Goal: Information Seeking & Learning: Learn about a topic

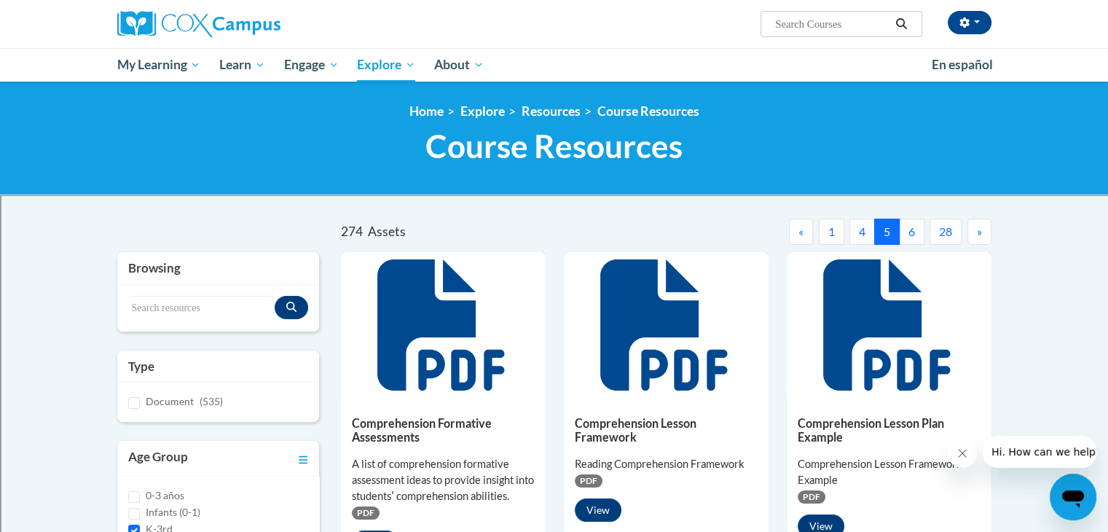
click at [834, 232] on button "1" at bounding box center [831, 232] width 25 height 26
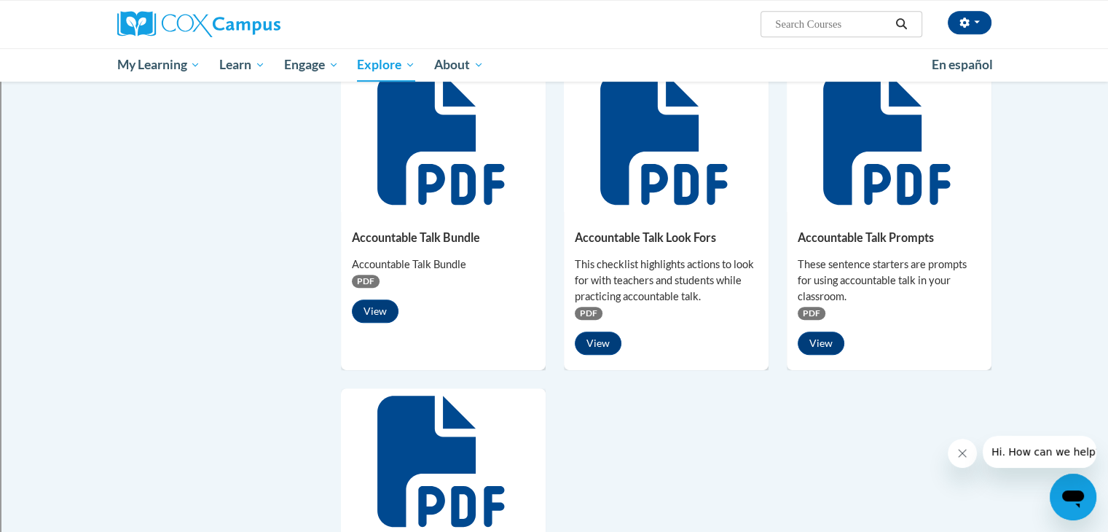
scroll to position [801, 0]
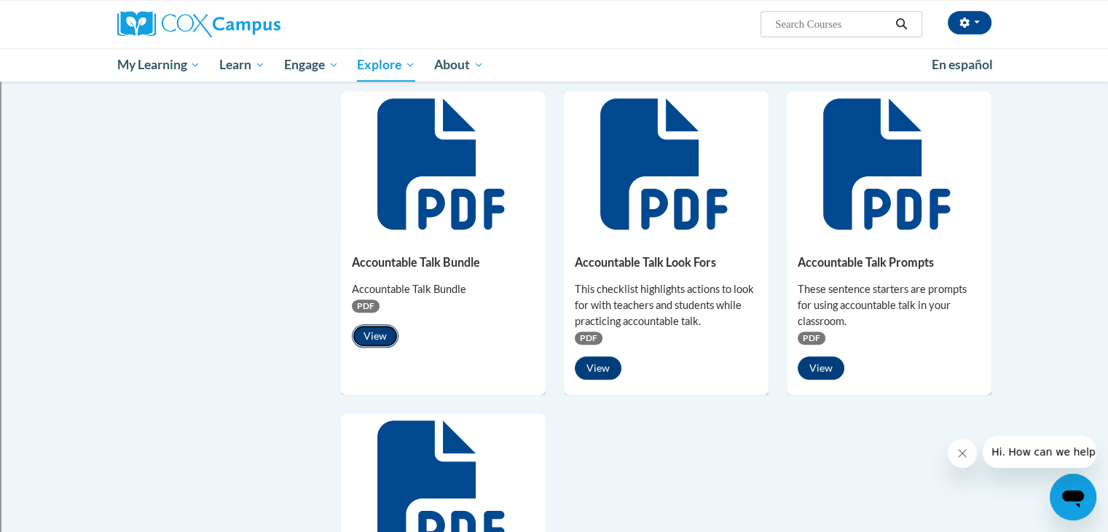
click at [382, 334] on button "View" at bounding box center [375, 335] width 47 height 23
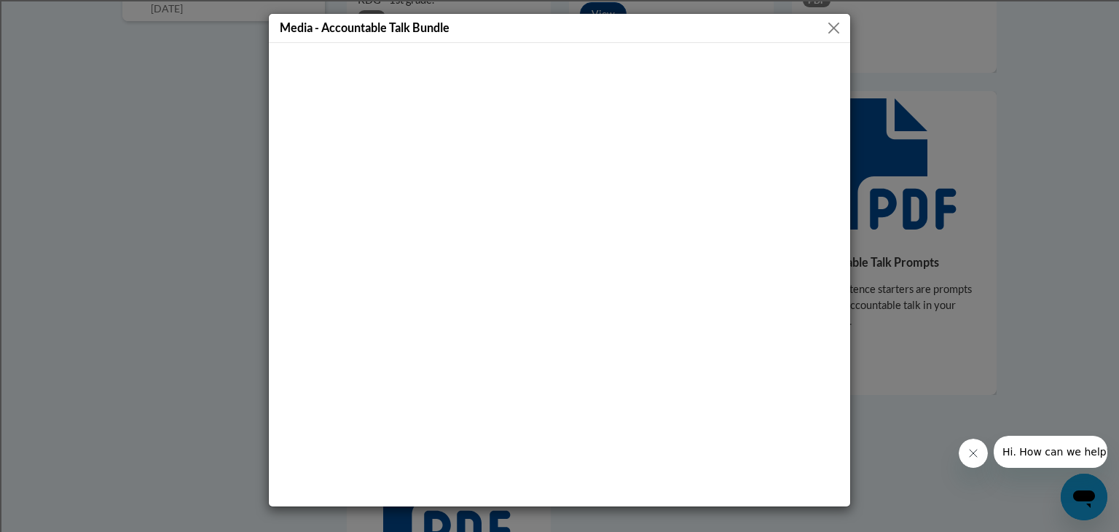
click at [828, 28] on button "Close" at bounding box center [834, 28] width 18 height 18
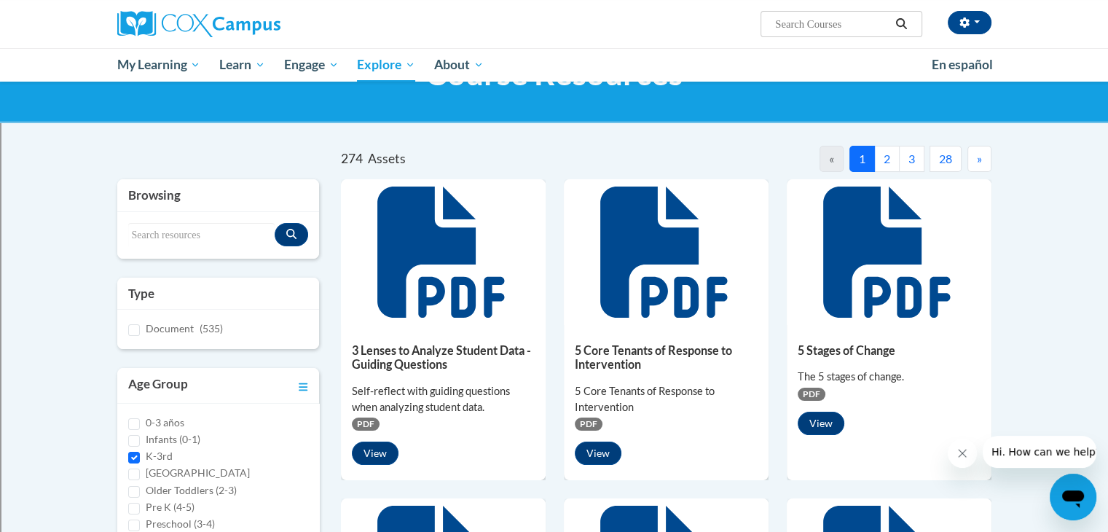
scroll to position [0, 0]
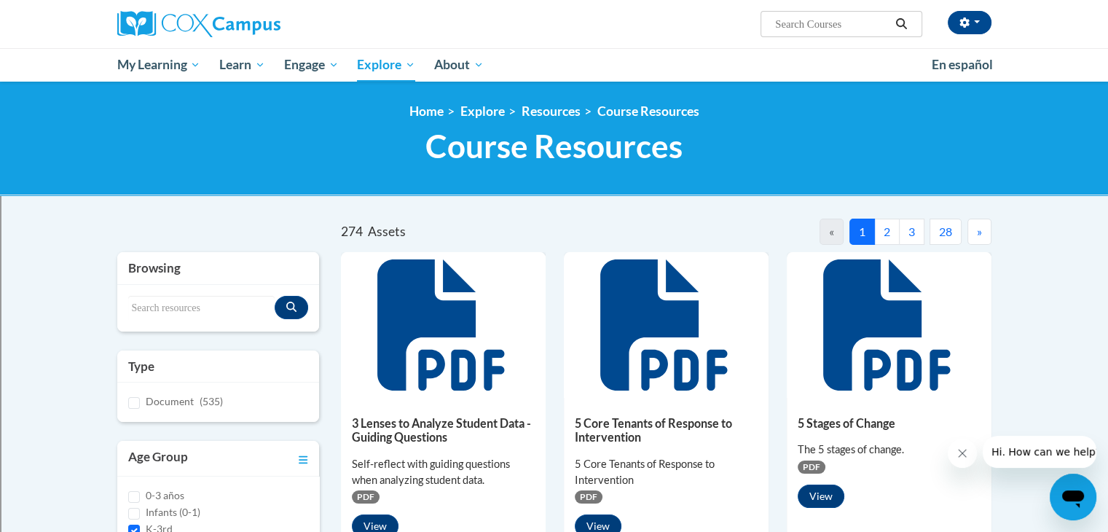
click at [911, 232] on button "3" at bounding box center [911, 232] width 25 height 26
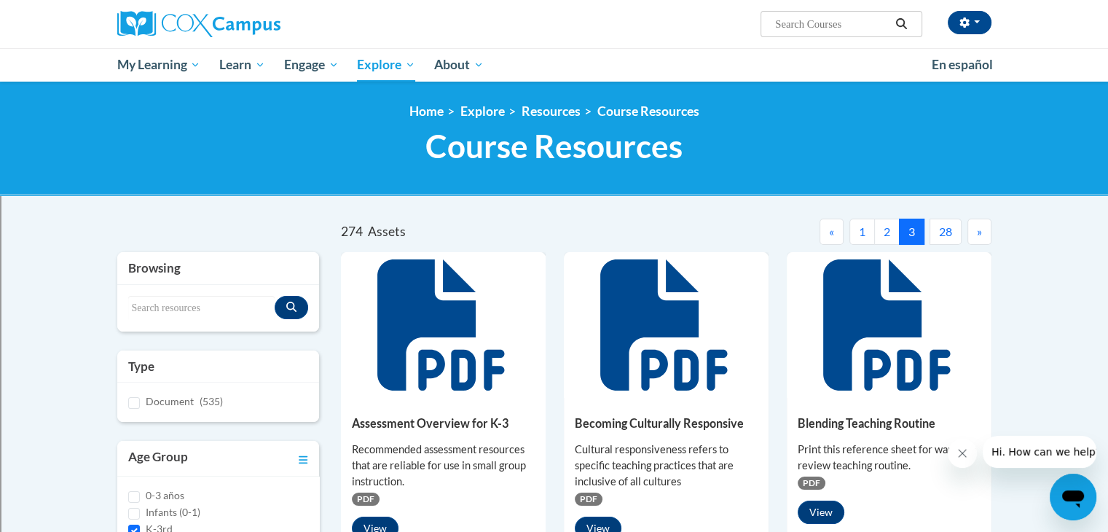
click at [973, 227] on button "»" at bounding box center [979, 232] width 24 height 26
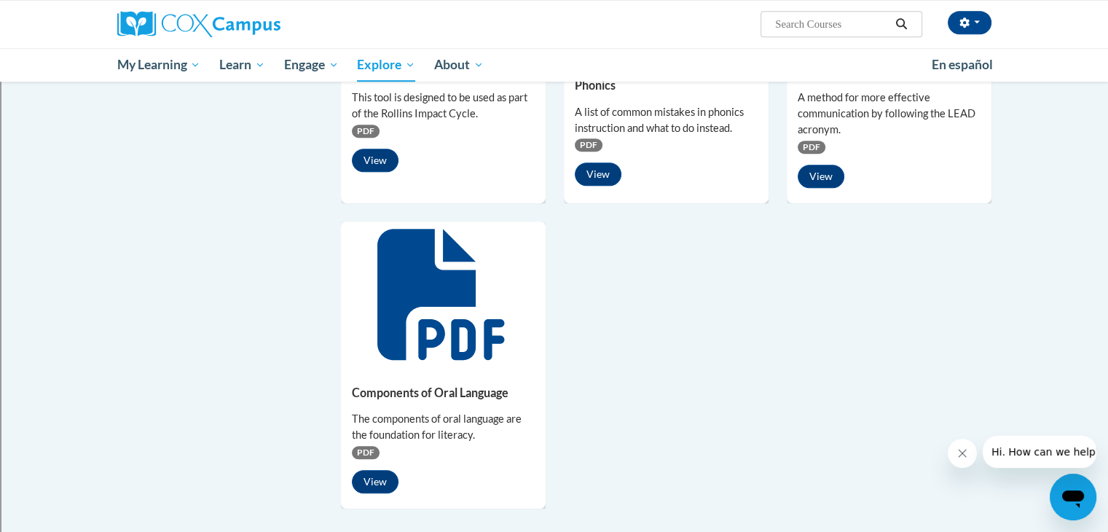
scroll to position [1020, 0]
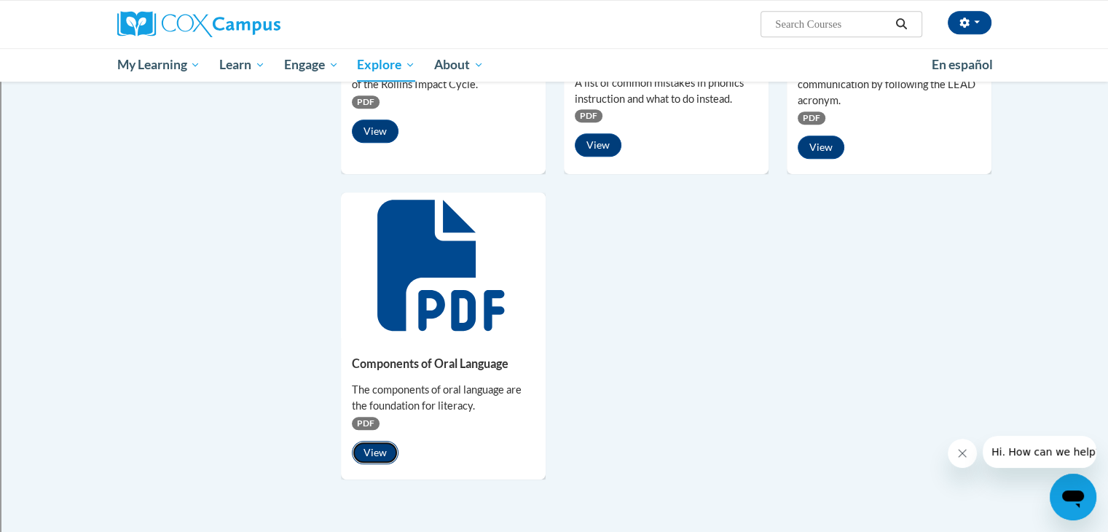
click at [362, 447] on button "View" at bounding box center [375, 452] width 47 height 23
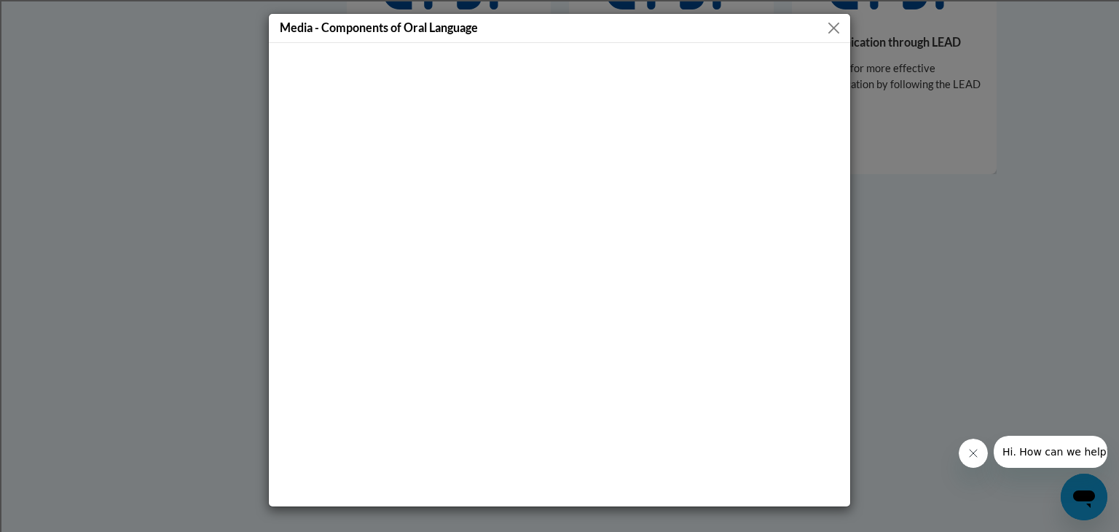
click at [836, 26] on button "Close" at bounding box center [834, 28] width 18 height 18
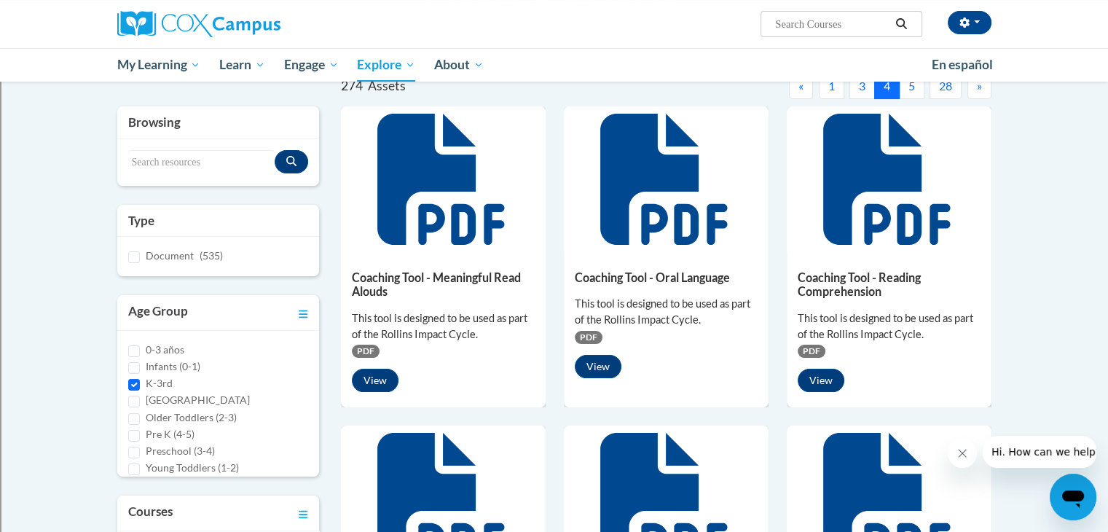
scroll to position [0, 0]
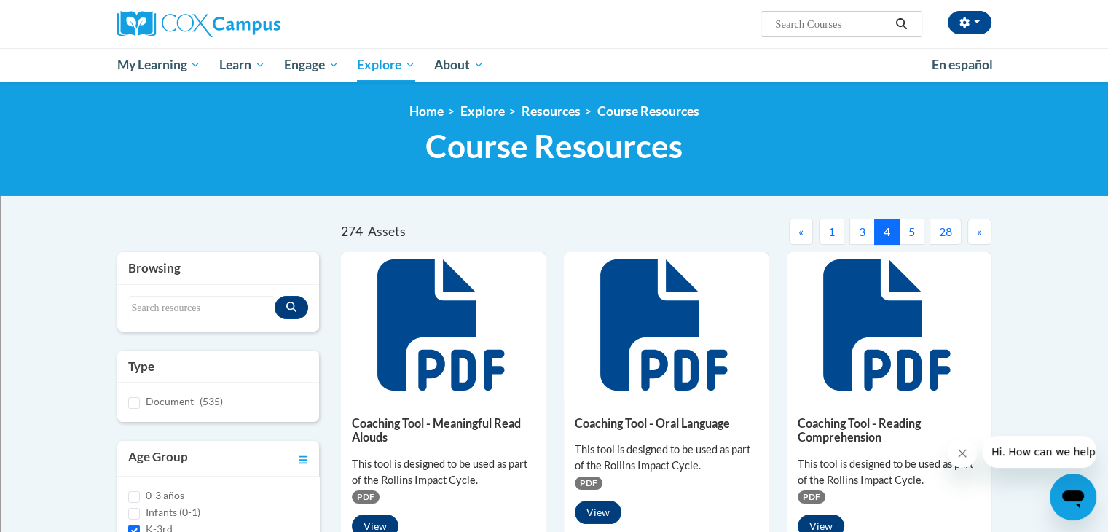
click at [918, 231] on button "5" at bounding box center [911, 232] width 25 height 26
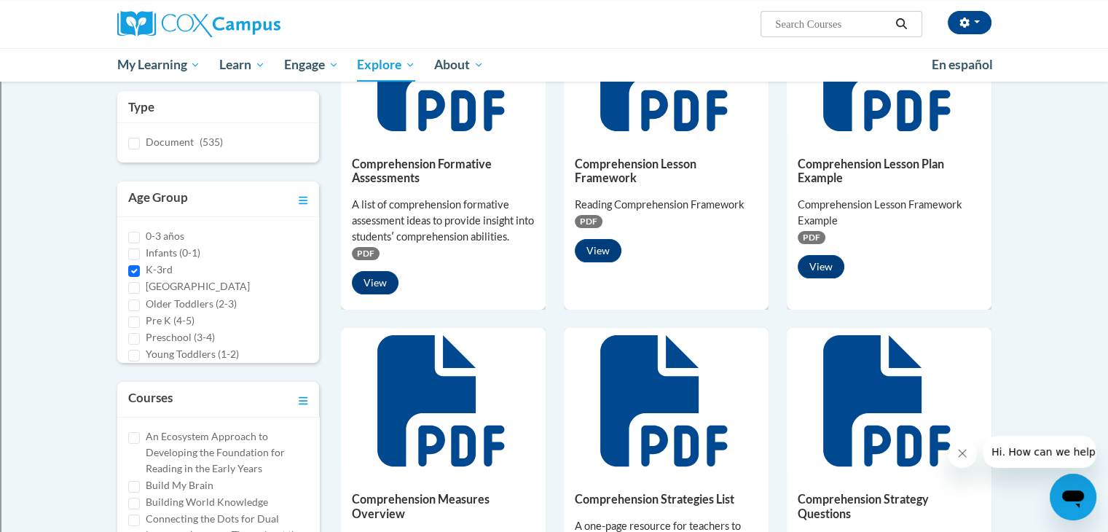
scroll to position [219, 0]
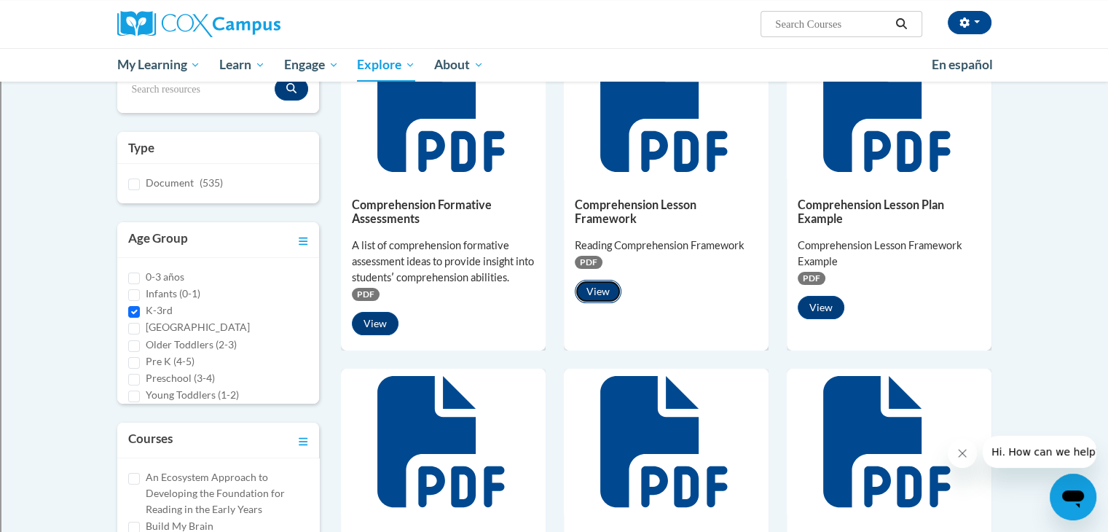
click at [600, 294] on button "View" at bounding box center [598, 291] width 47 height 23
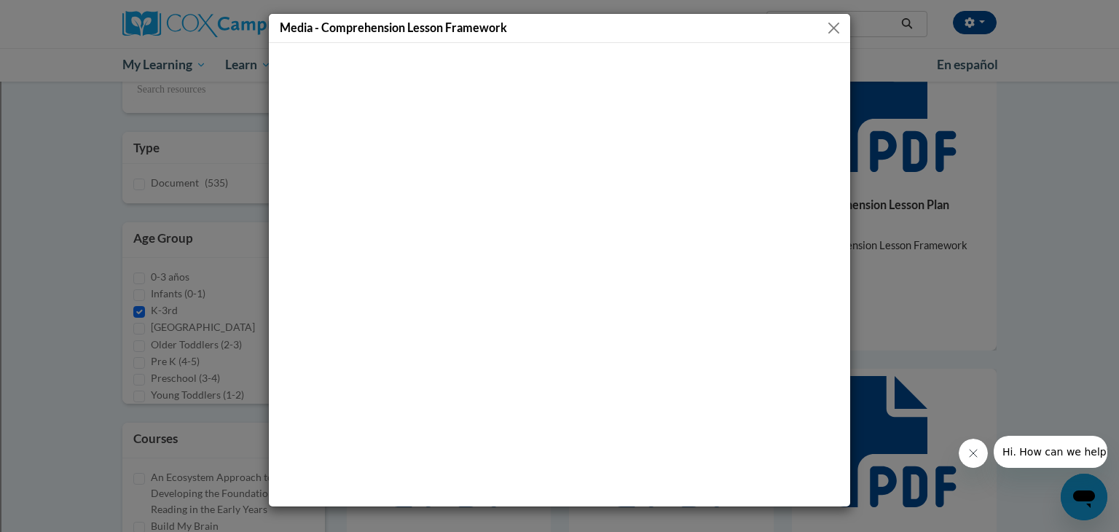
click at [830, 25] on button "Close" at bounding box center [834, 28] width 18 height 18
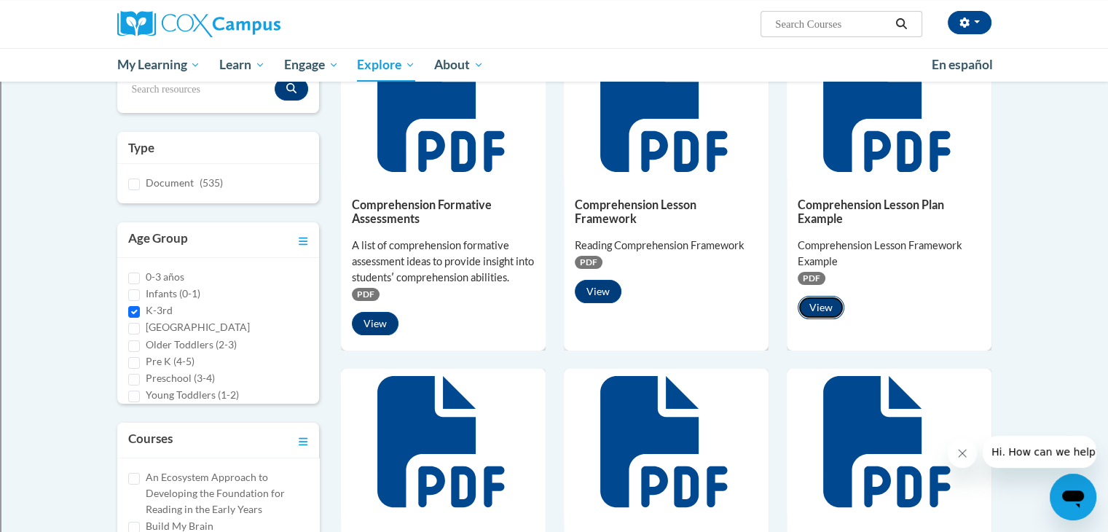
click at [820, 313] on button "View" at bounding box center [821, 307] width 47 height 23
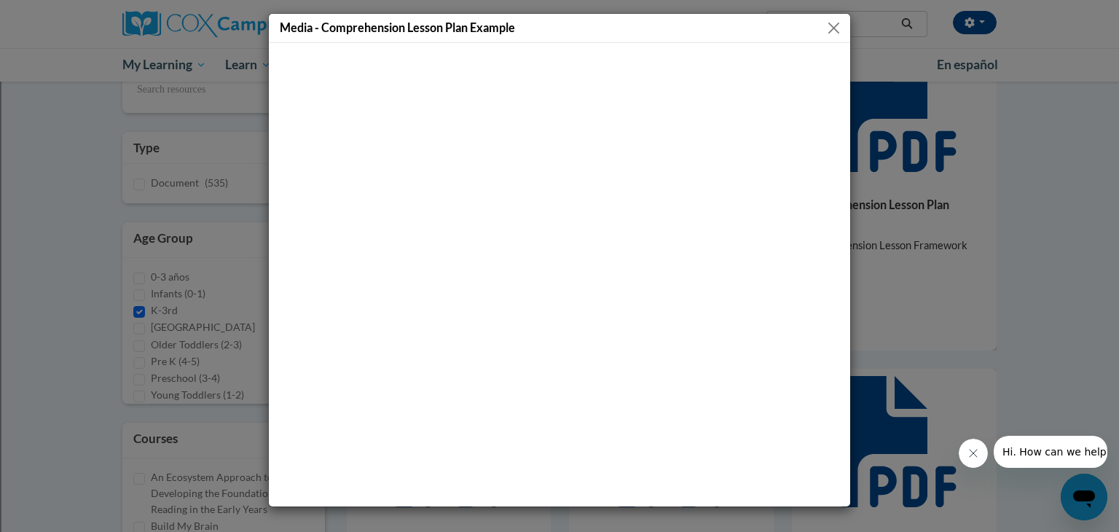
click at [833, 27] on button "Close" at bounding box center [834, 28] width 18 height 18
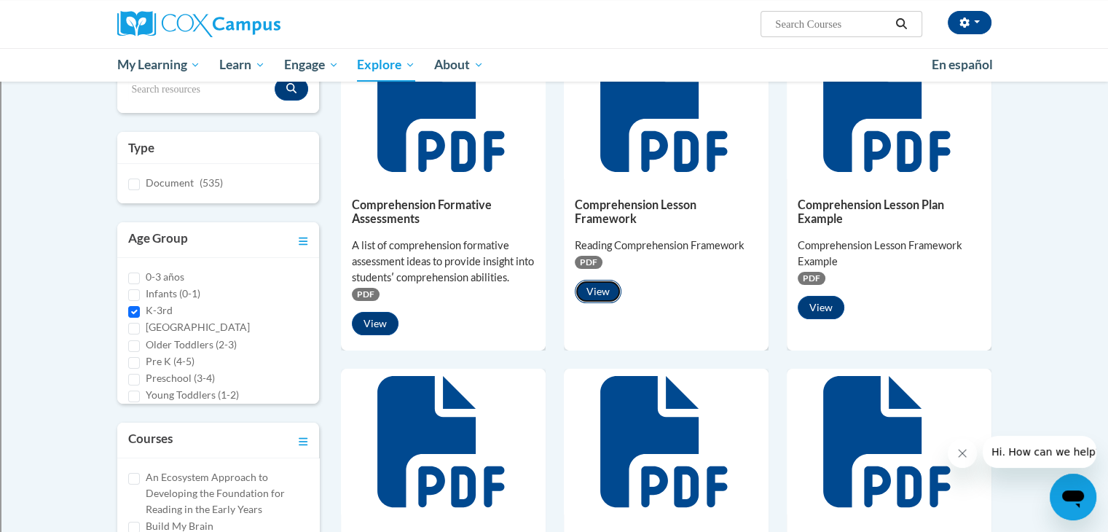
click at [595, 288] on button "View" at bounding box center [598, 291] width 47 height 23
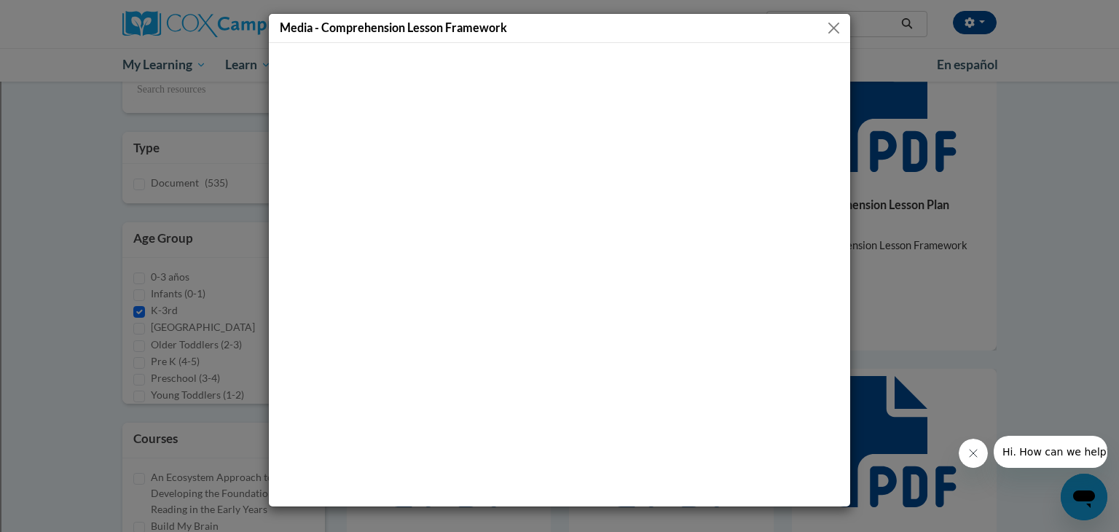
click at [828, 19] on button "Close" at bounding box center [834, 28] width 18 height 18
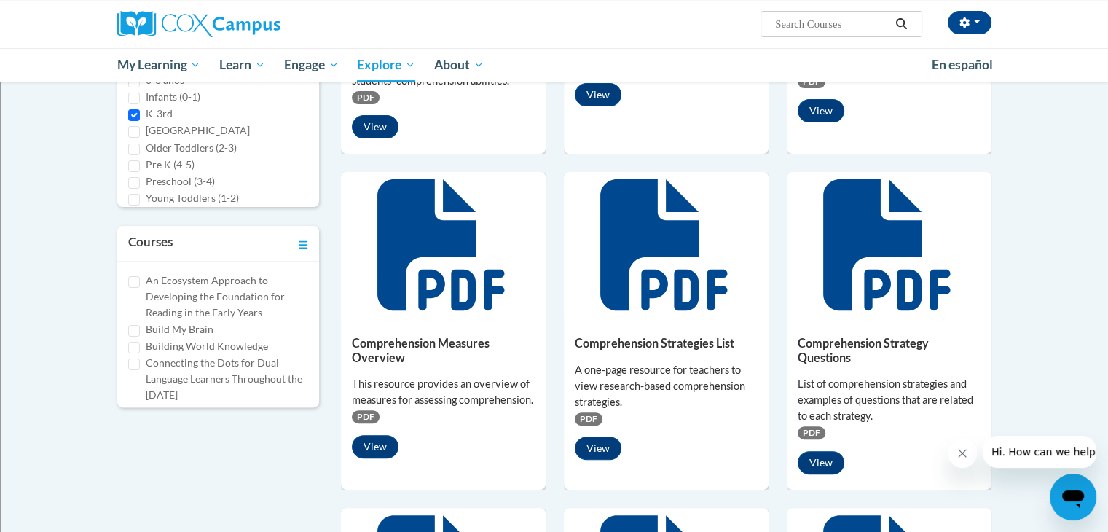
scroll to position [510, 0]
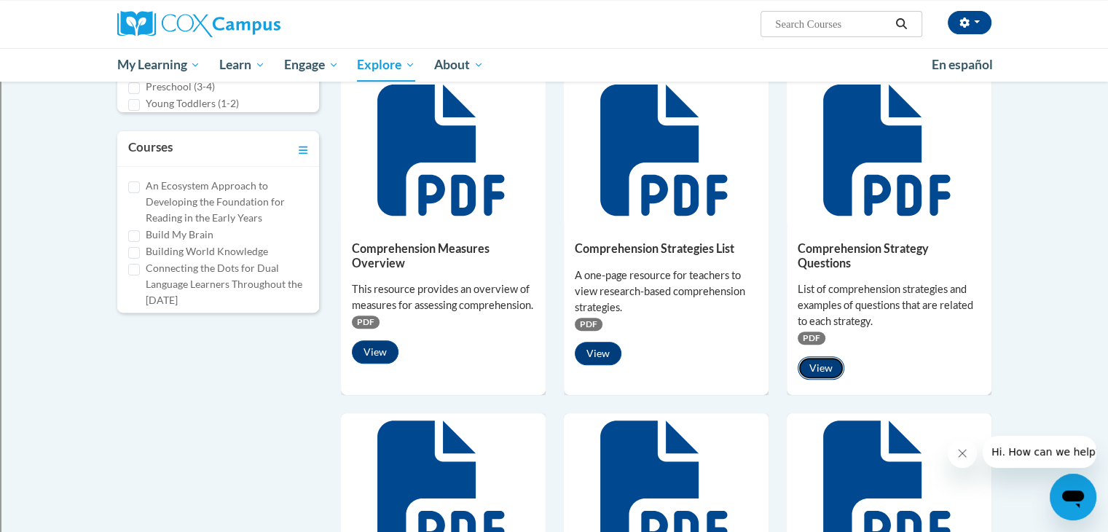
click at [825, 362] on button "View" at bounding box center [821, 367] width 47 height 23
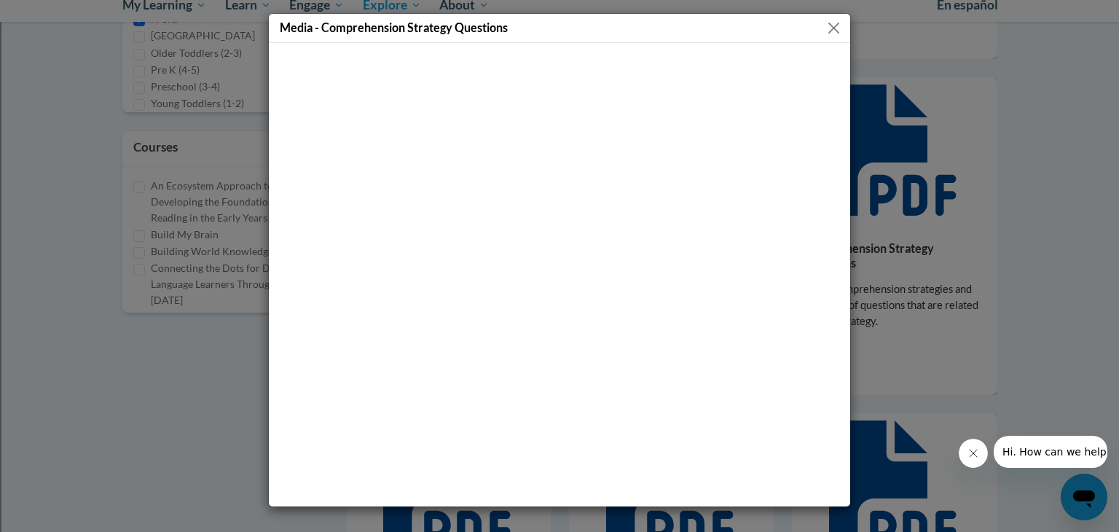
click at [830, 28] on button "Close" at bounding box center [834, 28] width 18 height 18
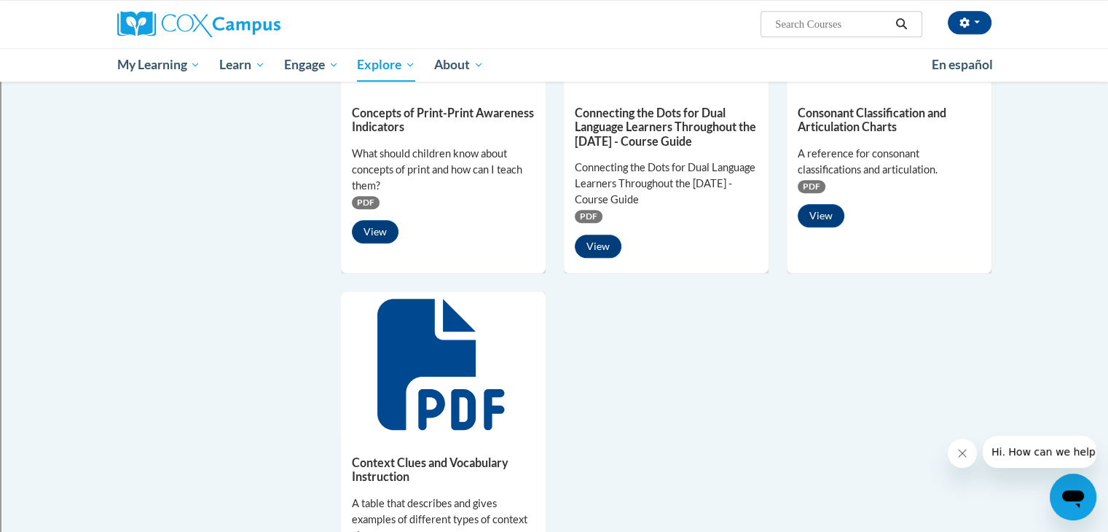
scroll to position [1020, 0]
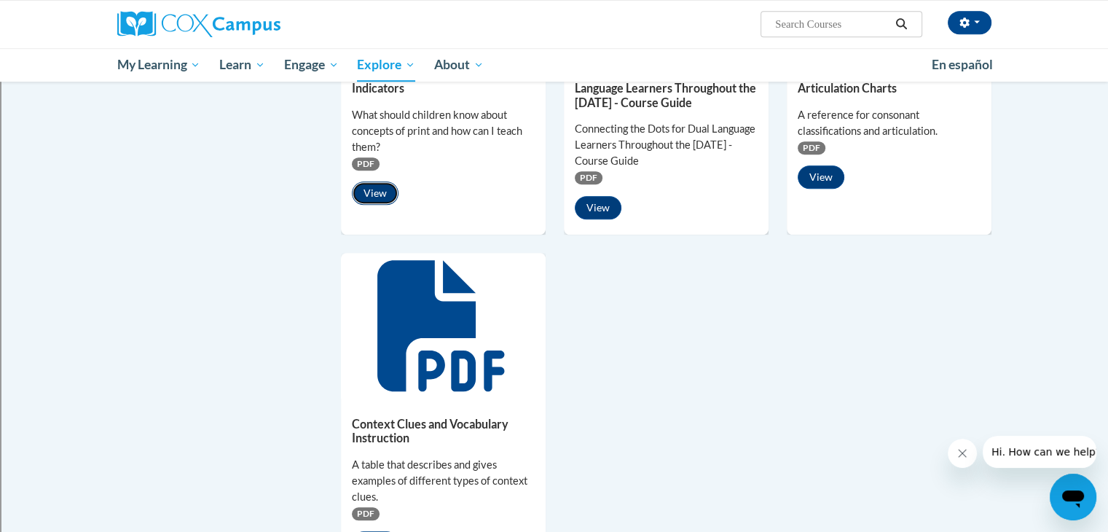
click at [379, 190] on button "View" at bounding box center [375, 192] width 47 height 23
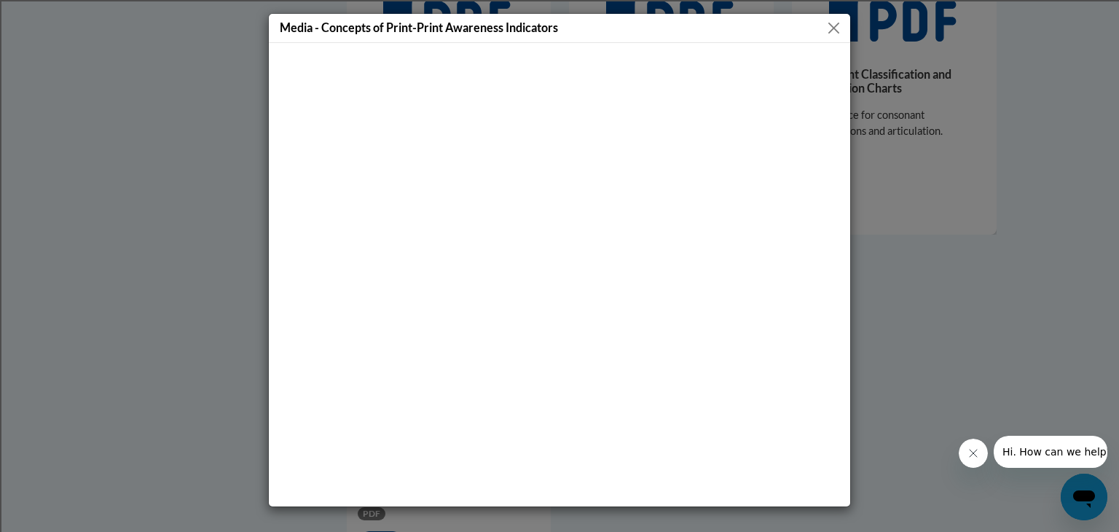
click at [827, 25] on button "Close" at bounding box center [834, 28] width 18 height 18
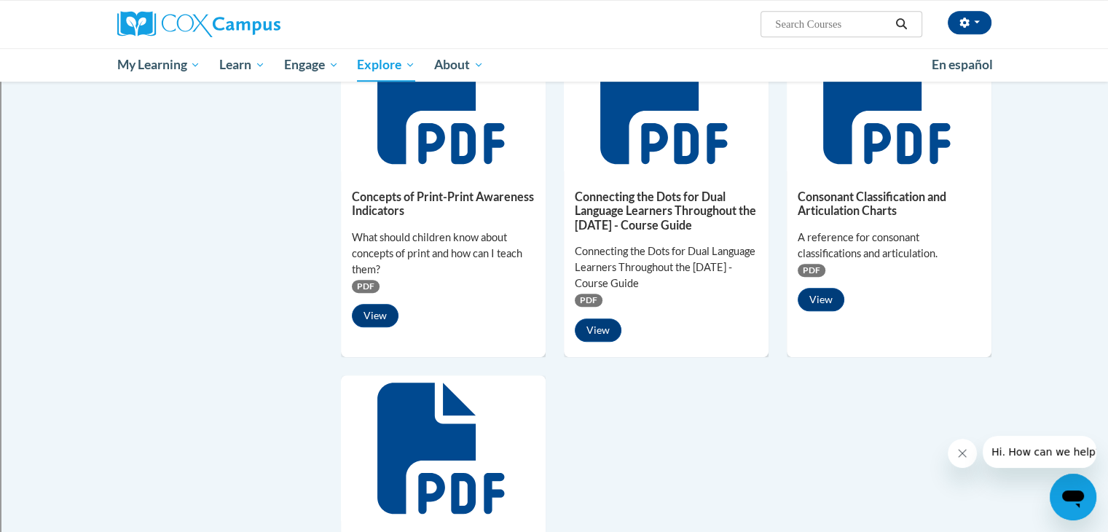
scroll to position [874, 0]
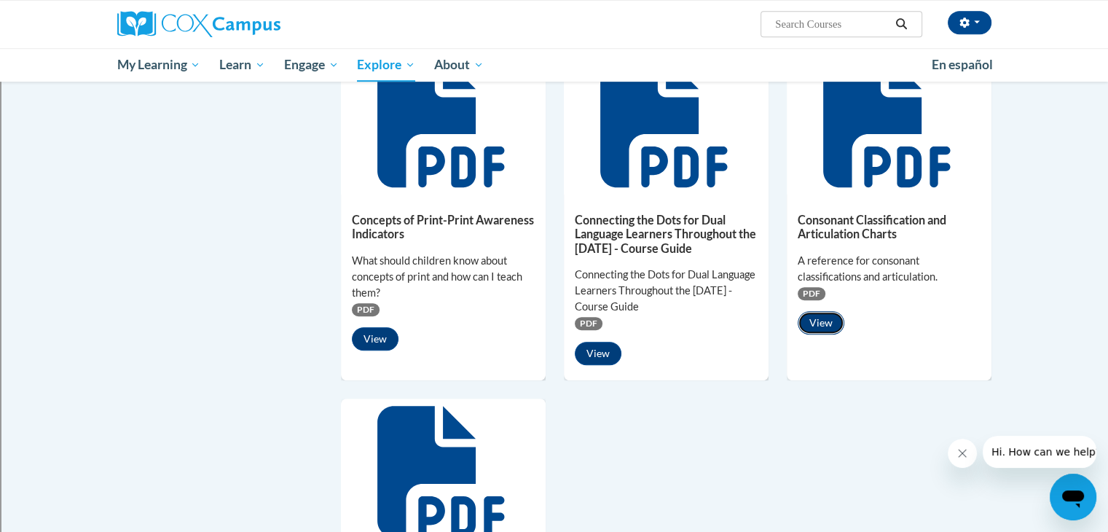
click at [822, 323] on button "View" at bounding box center [821, 322] width 47 height 23
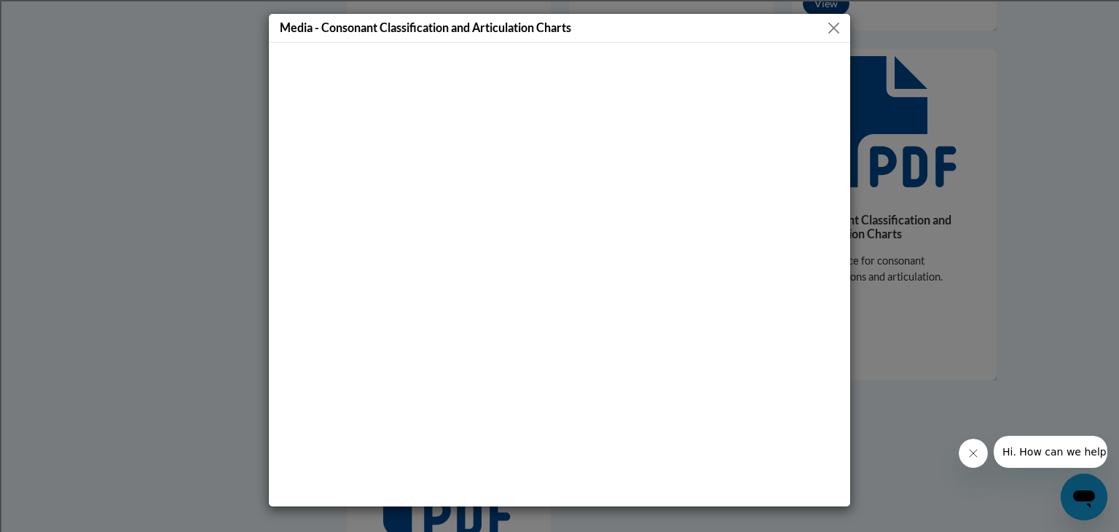
drag, startPoint x: 833, startPoint y: 23, endPoint x: 825, endPoint y: 33, distance: 13.4
click at [833, 22] on button "Close" at bounding box center [834, 28] width 18 height 18
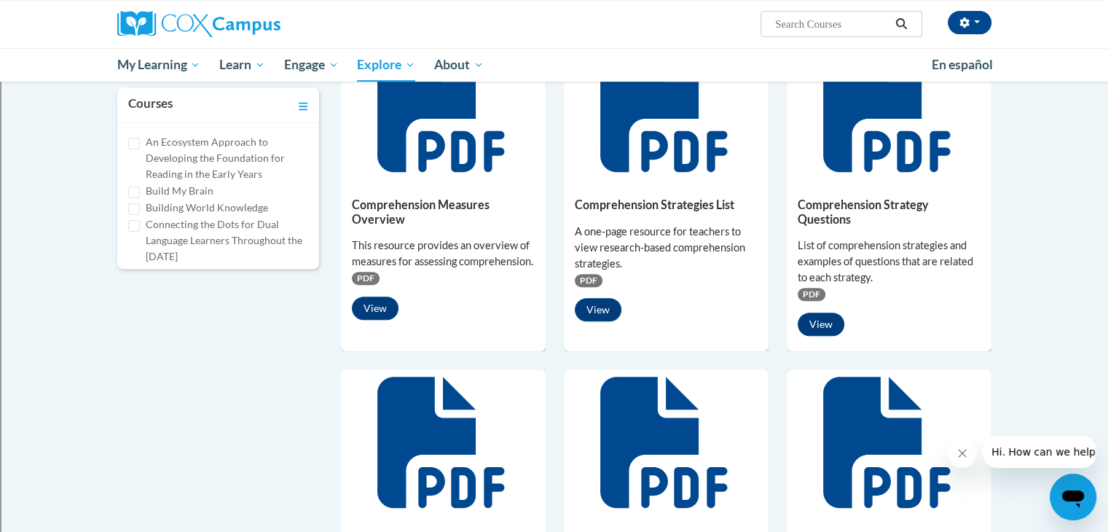
scroll to position [510, 0]
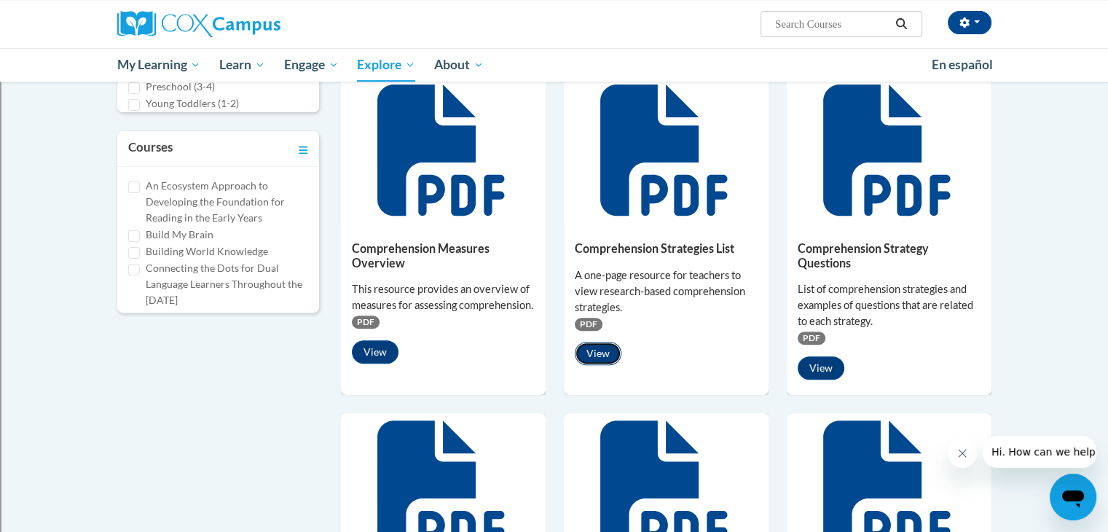
click at [597, 357] on button "View" at bounding box center [598, 353] width 47 height 23
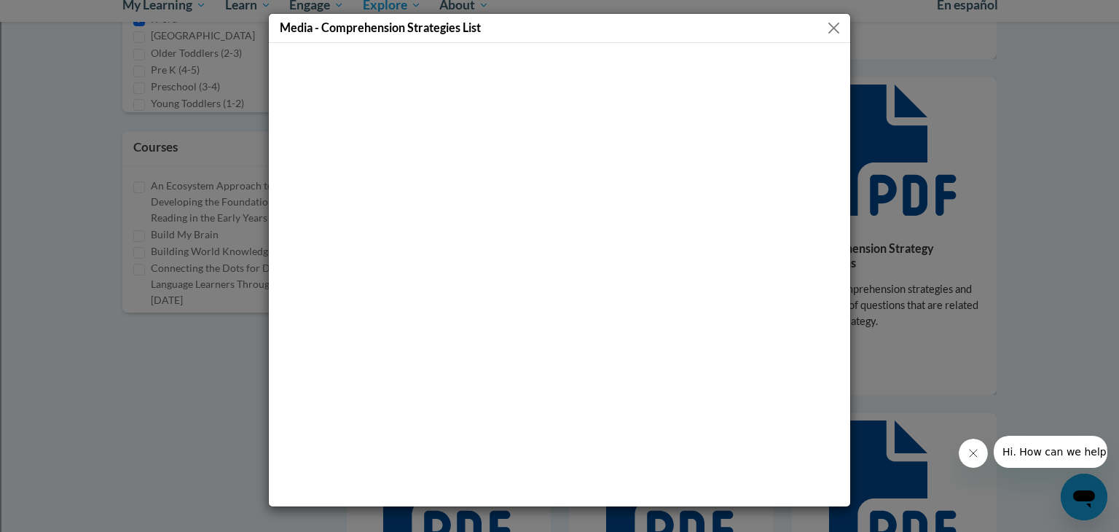
click at [831, 25] on button "Close" at bounding box center [834, 28] width 18 height 18
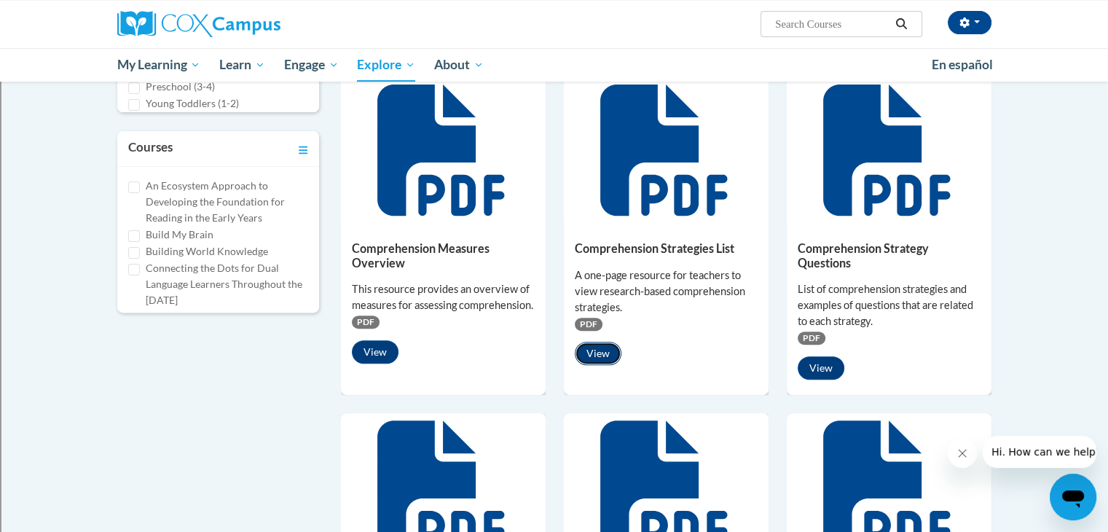
click at [596, 348] on button "View" at bounding box center [598, 353] width 47 height 23
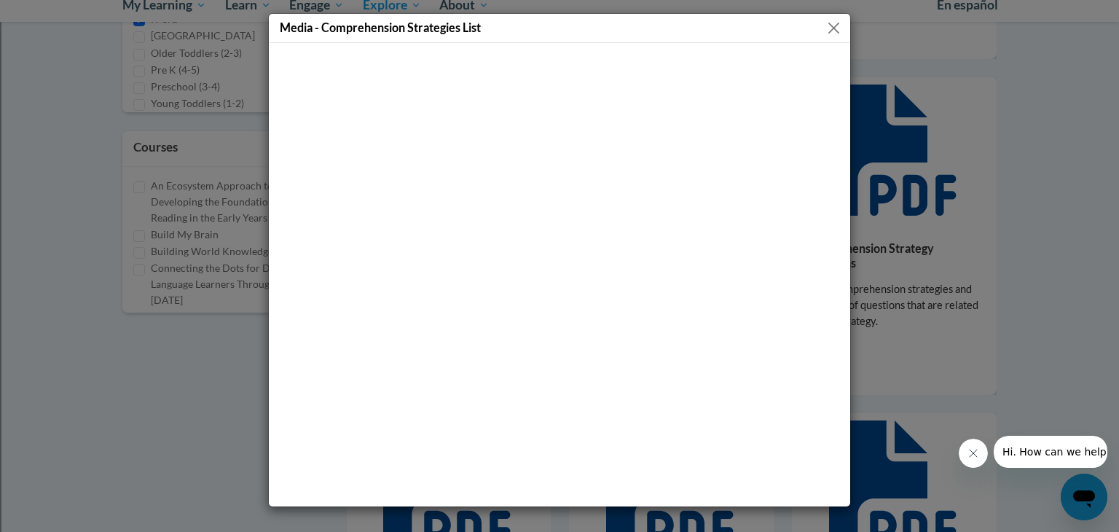
click at [837, 19] on button "Close" at bounding box center [834, 28] width 18 height 18
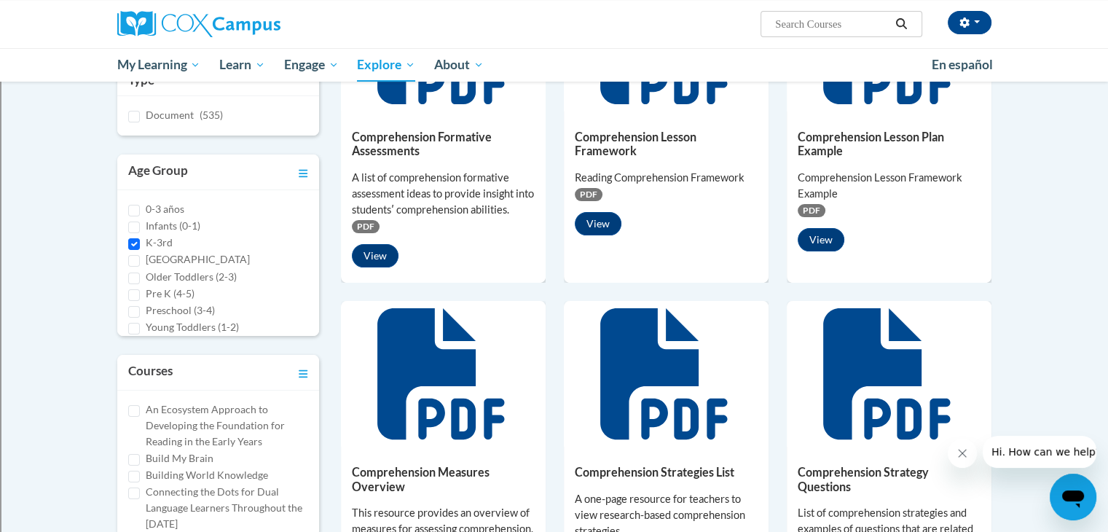
scroll to position [0, 0]
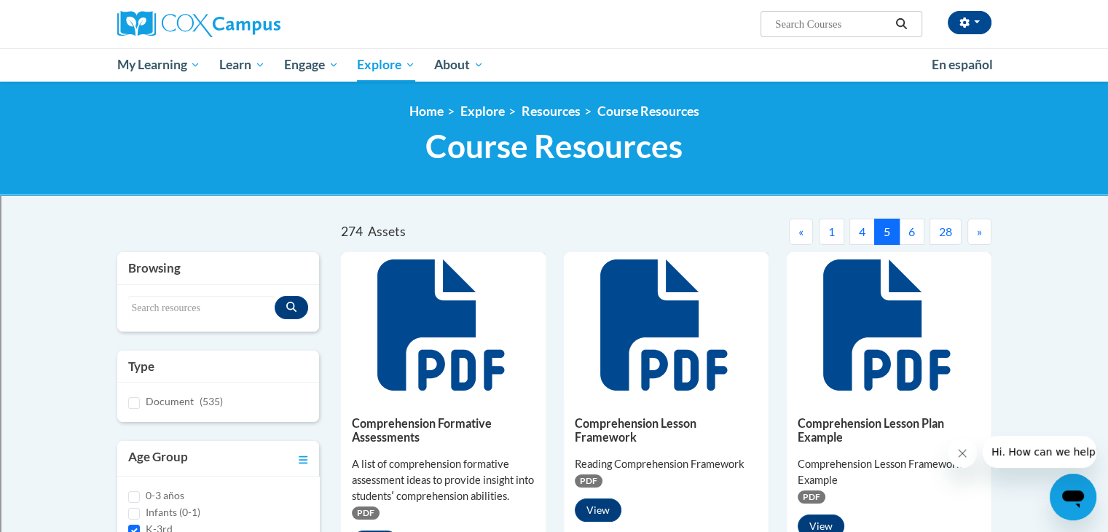
click at [907, 232] on button "6" at bounding box center [911, 232] width 25 height 26
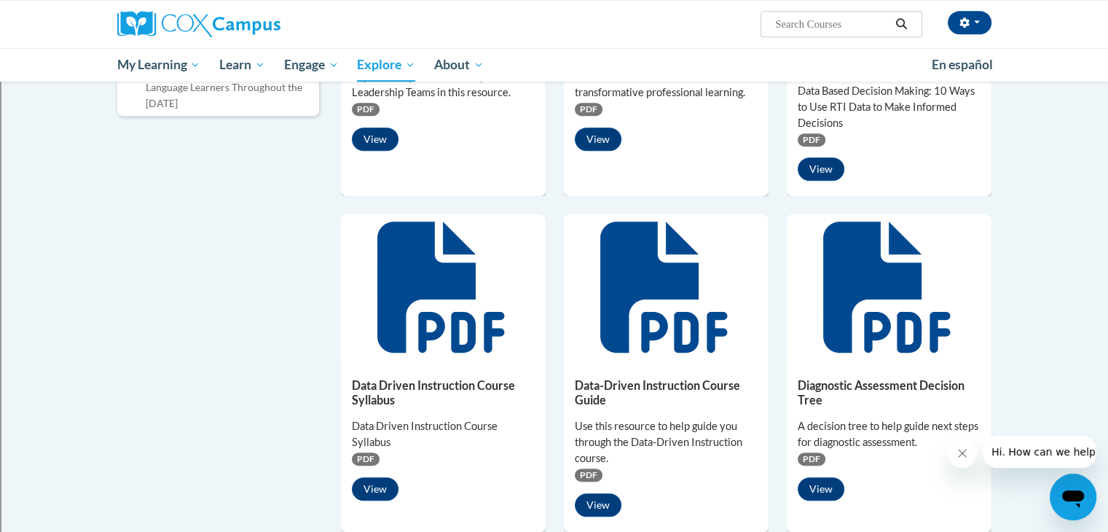
scroll to position [729, 0]
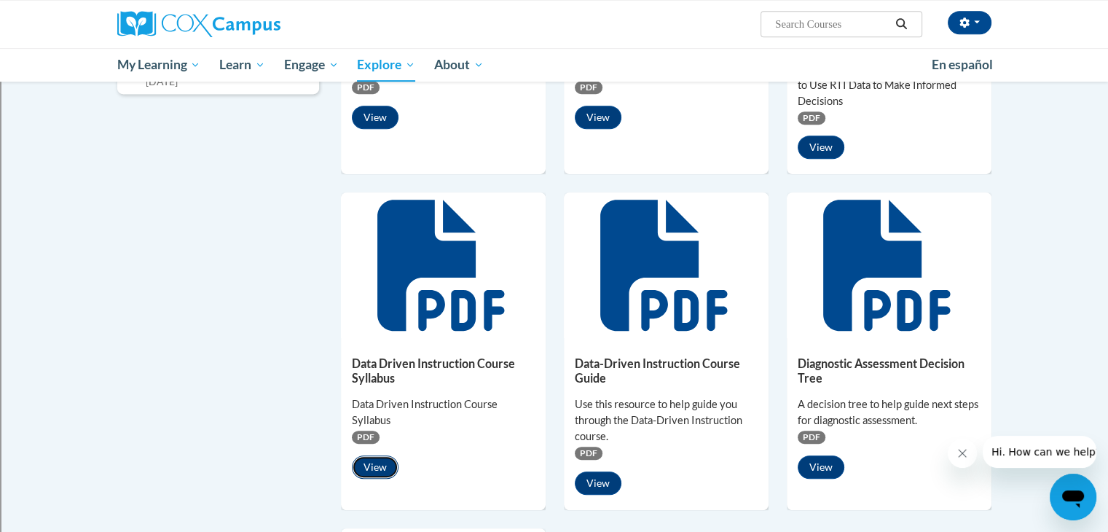
click at [370, 468] on button "View" at bounding box center [375, 466] width 47 height 23
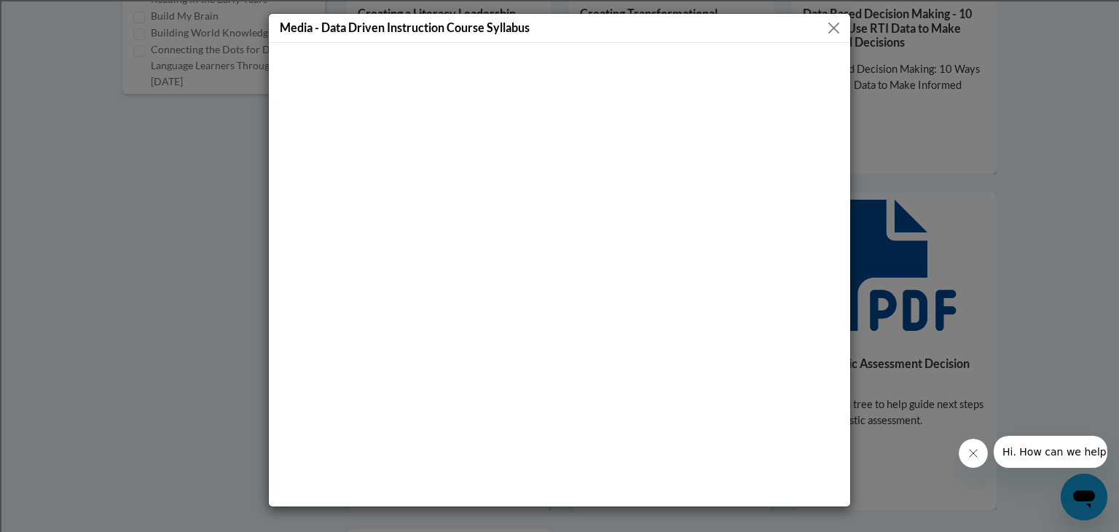
click at [836, 25] on button "Close" at bounding box center [834, 28] width 18 height 18
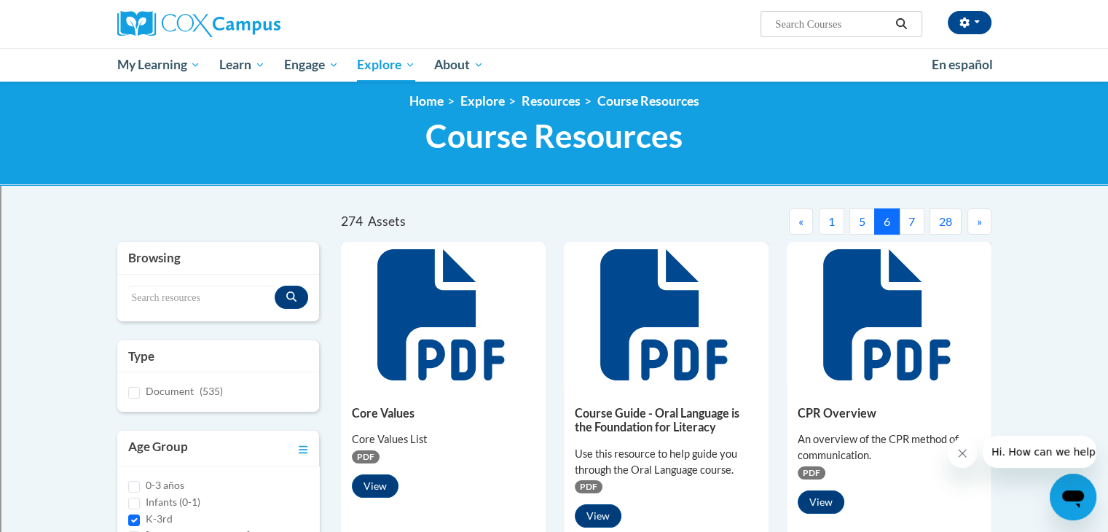
scroll to position [0, 0]
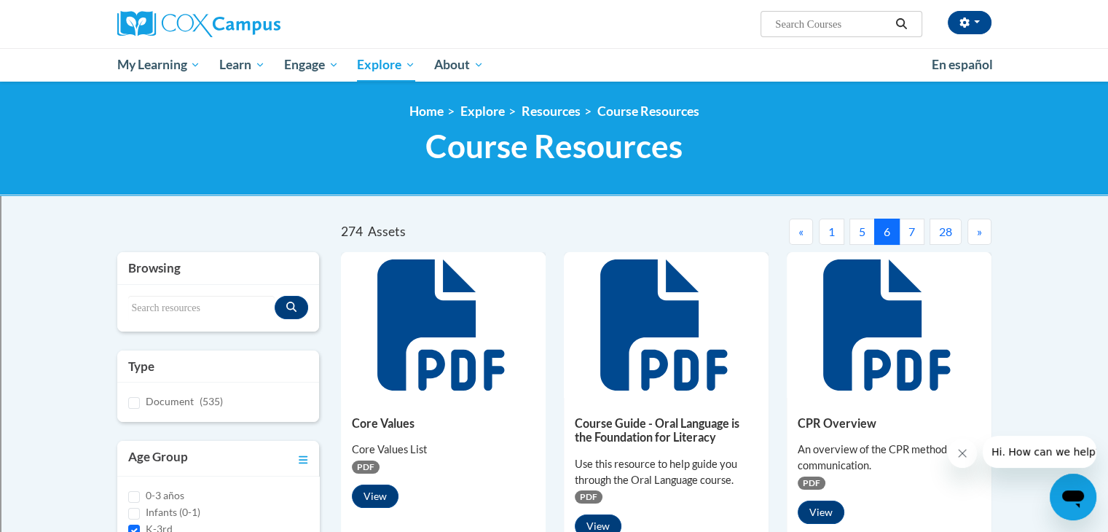
click at [915, 230] on button "7" at bounding box center [911, 232] width 25 height 26
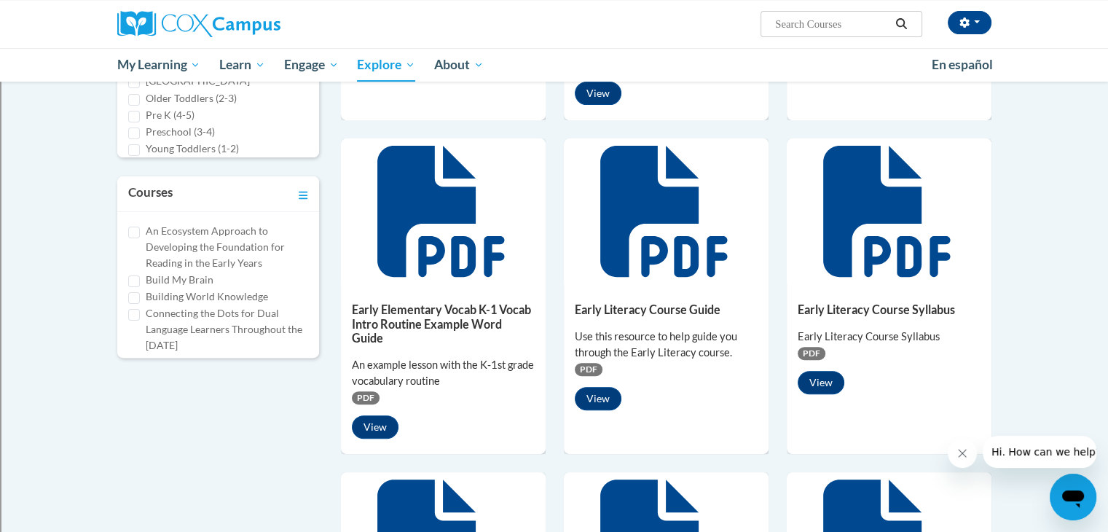
scroll to position [510, 0]
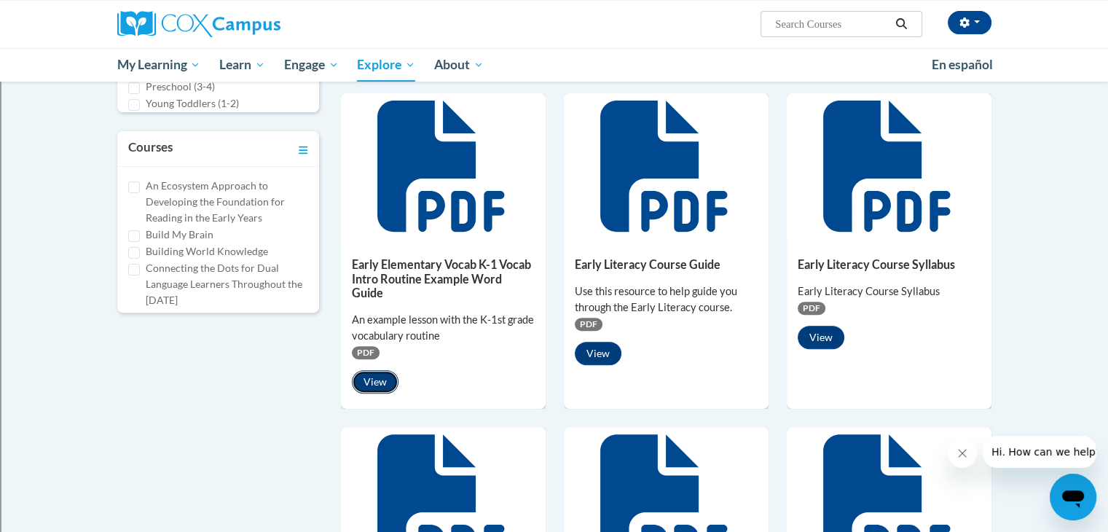
click at [379, 370] on button "View" at bounding box center [375, 381] width 47 height 23
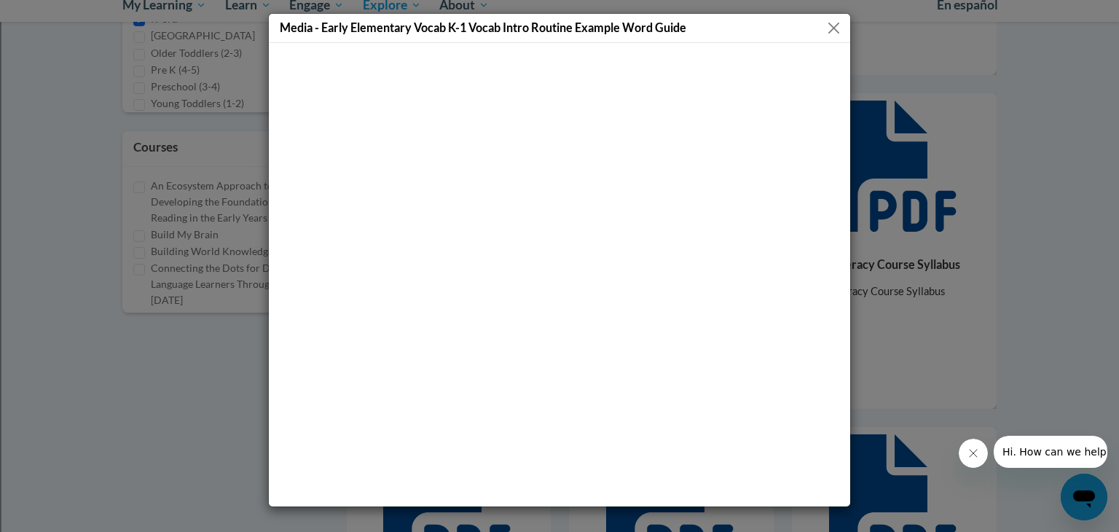
click at [832, 27] on button "Close" at bounding box center [834, 28] width 18 height 18
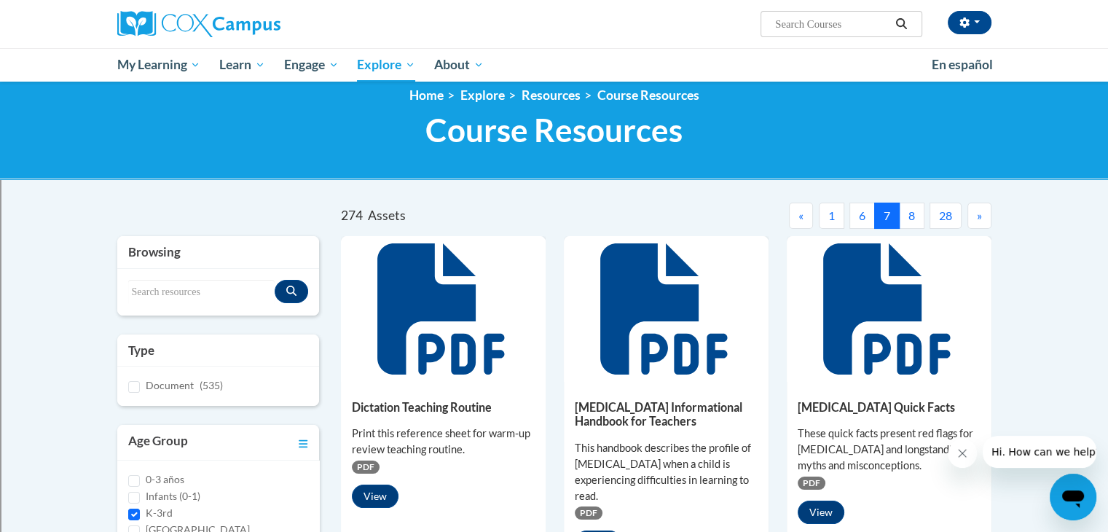
scroll to position [0, 0]
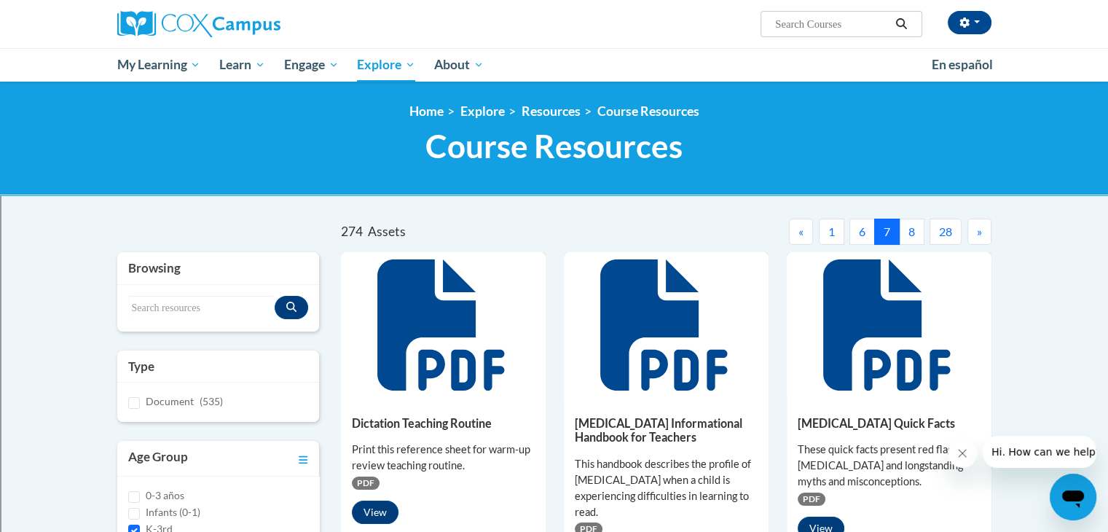
click at [910, 230] on button "8" at bounding box center [911, 232] width 25 height 26
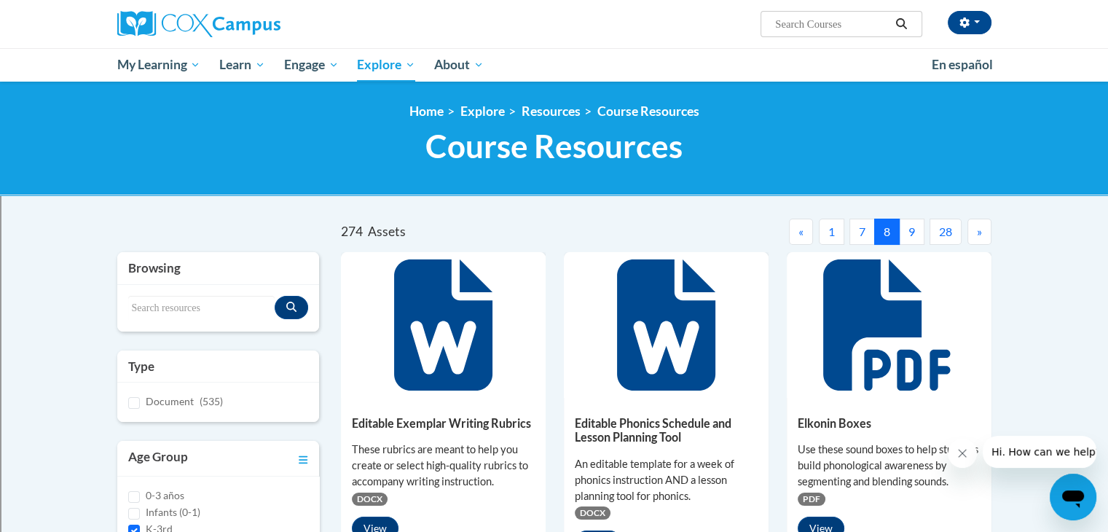
click at [918, 231] on button "9" at bounding box center [911, 232] width 25 height 26
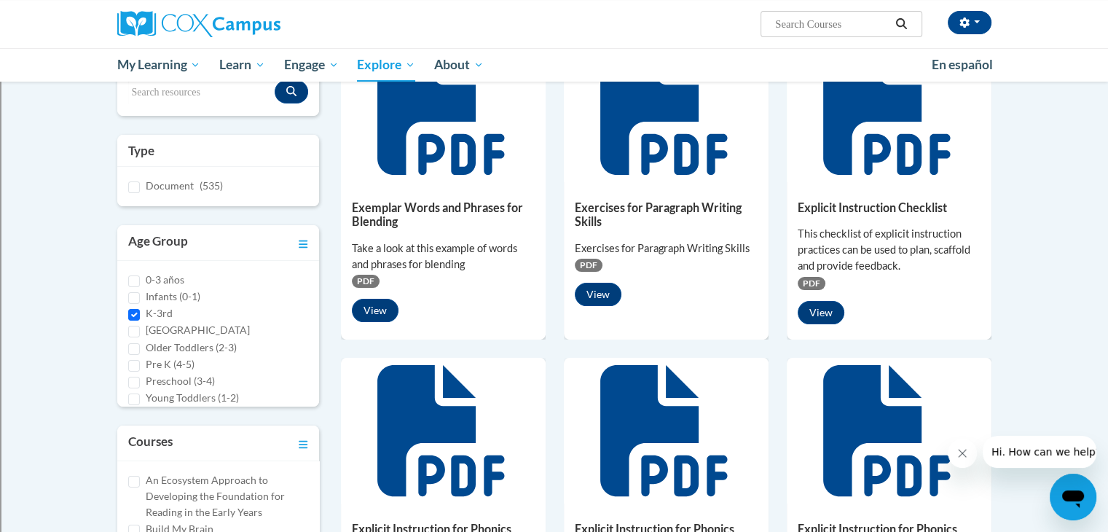
scroll to position [219, 0]
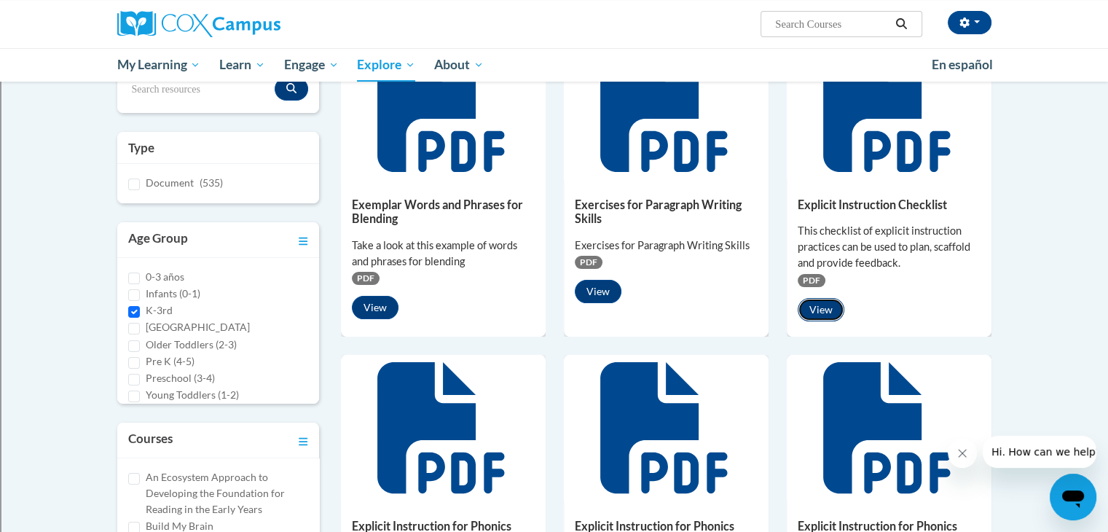
click at [817, 313] on button "View" at bounding box center [821, 309] width 47 height 23
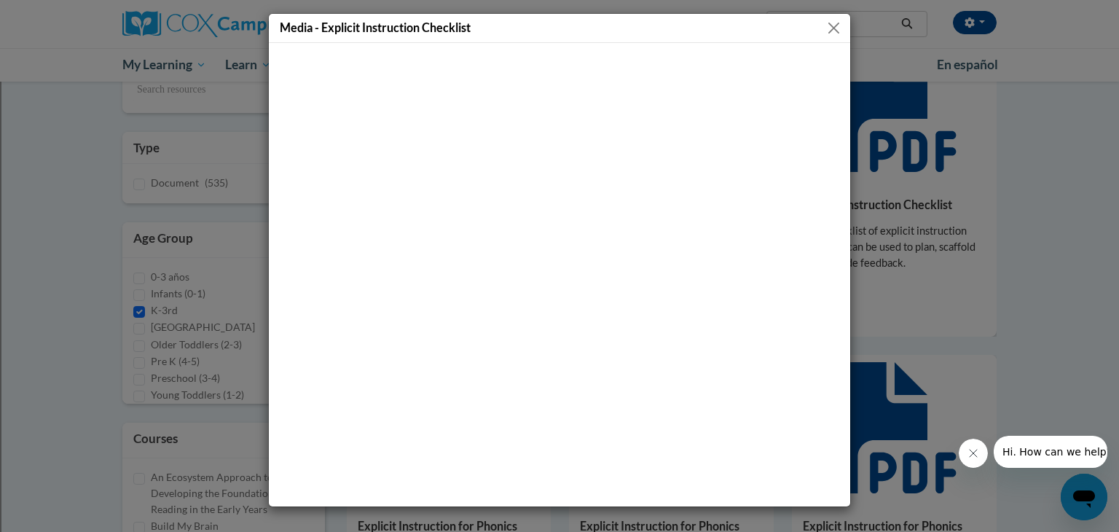
click at [835, 26] on button "Close" at bounding box center [834, 28] width 18 height 18
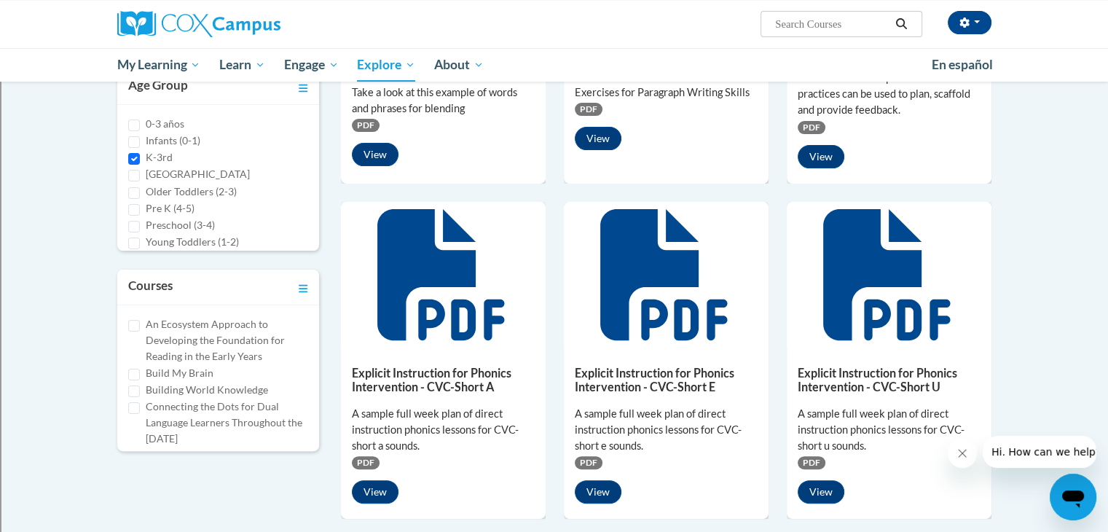
scroll to position [437, 0]
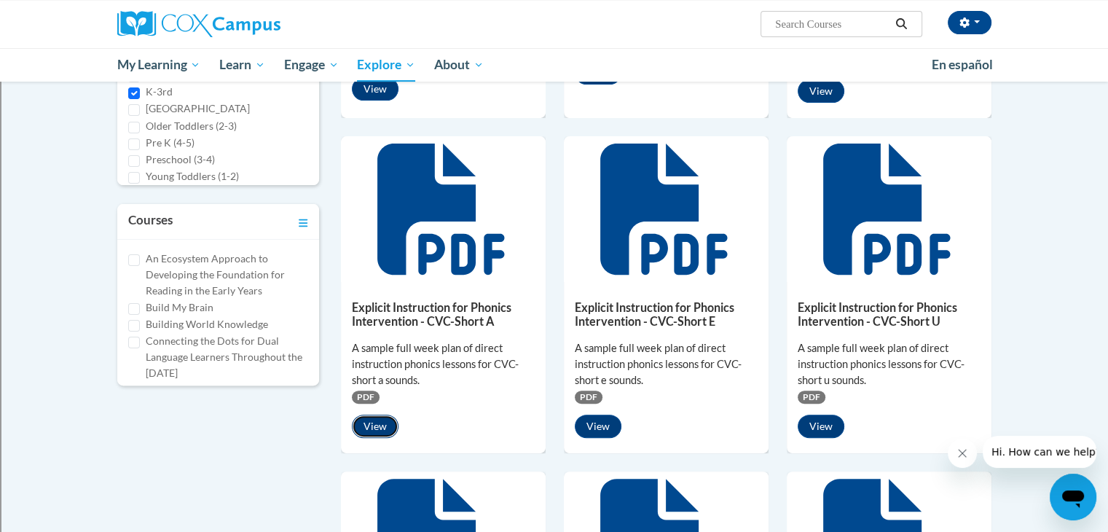
click at [373, 429] on button "View" at bounding box center [375, 426] width 47 height 23
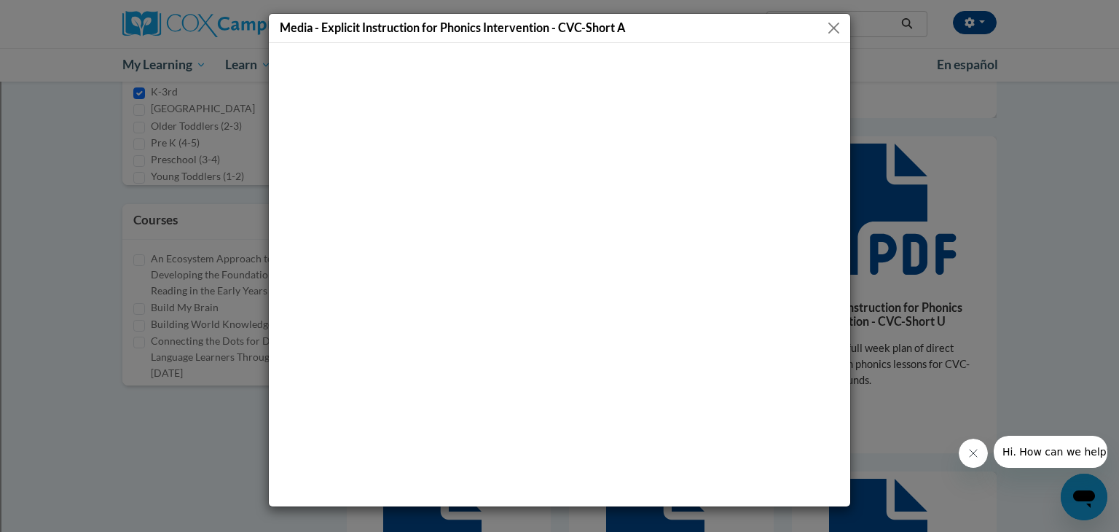
click at [836, 28] on button "Close" at bounding box center [834, 28] width 18 height 18
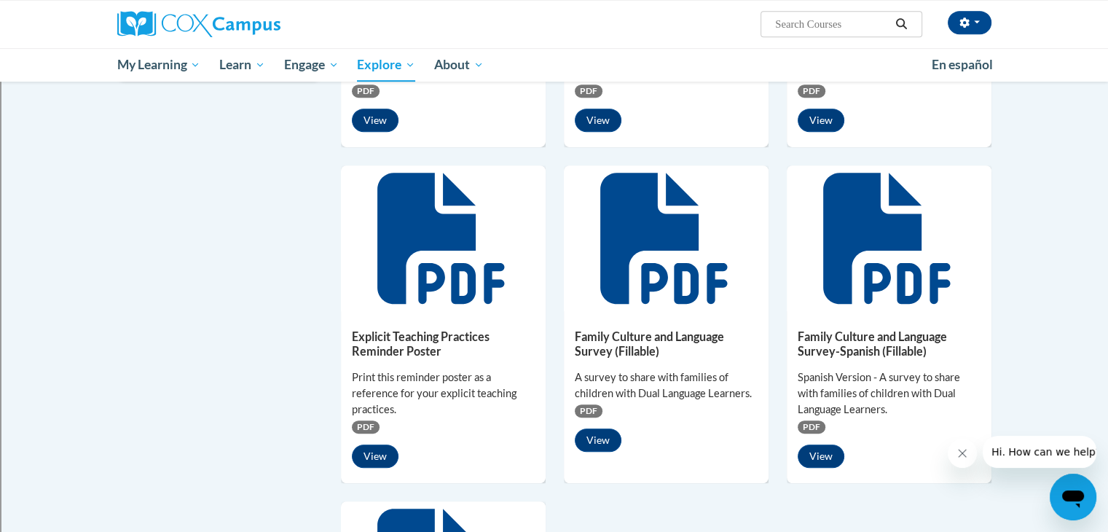
scroll to position [801, 0]
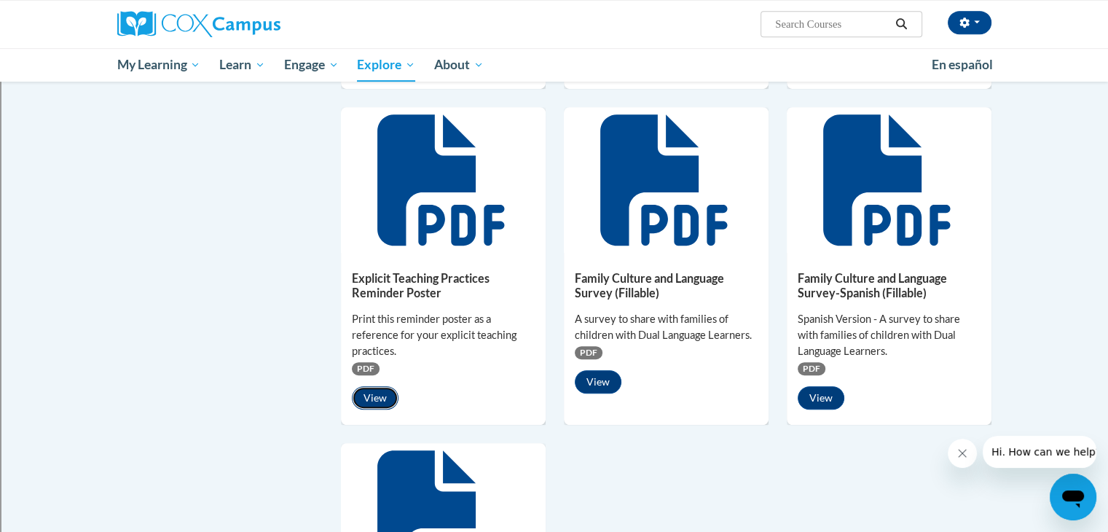
click at [366, 399] on button "View" at bounding box center [375, 397] width 47 height 23
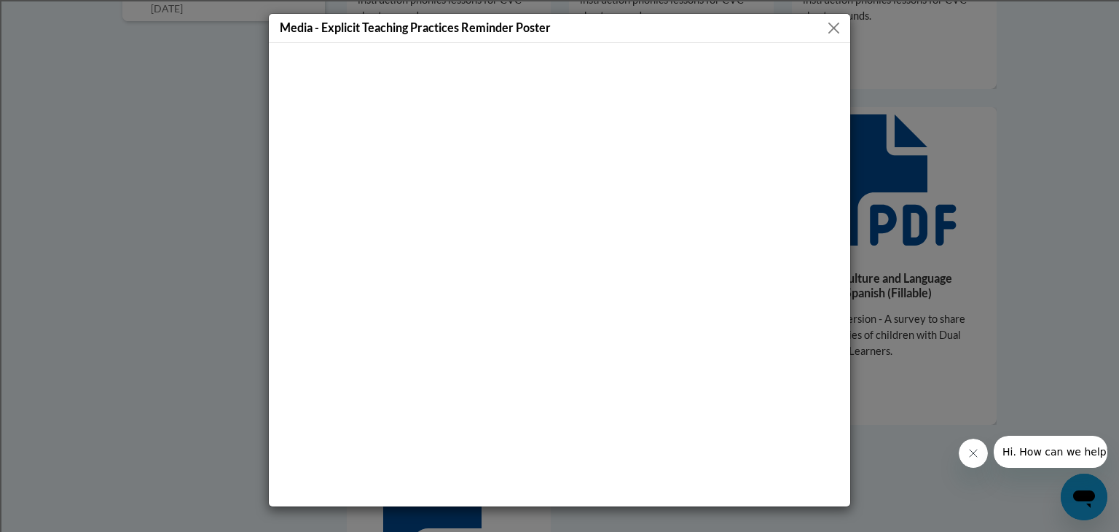
click at [838, 27] on button "Close" at bounding box center [834, 28] width 18 height 18
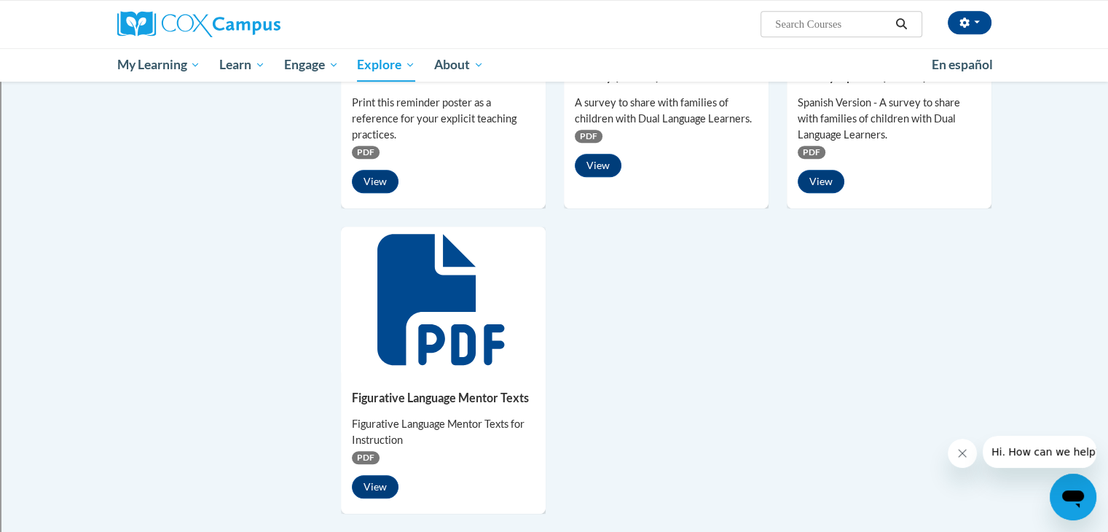
scroll to position [1166, 0]
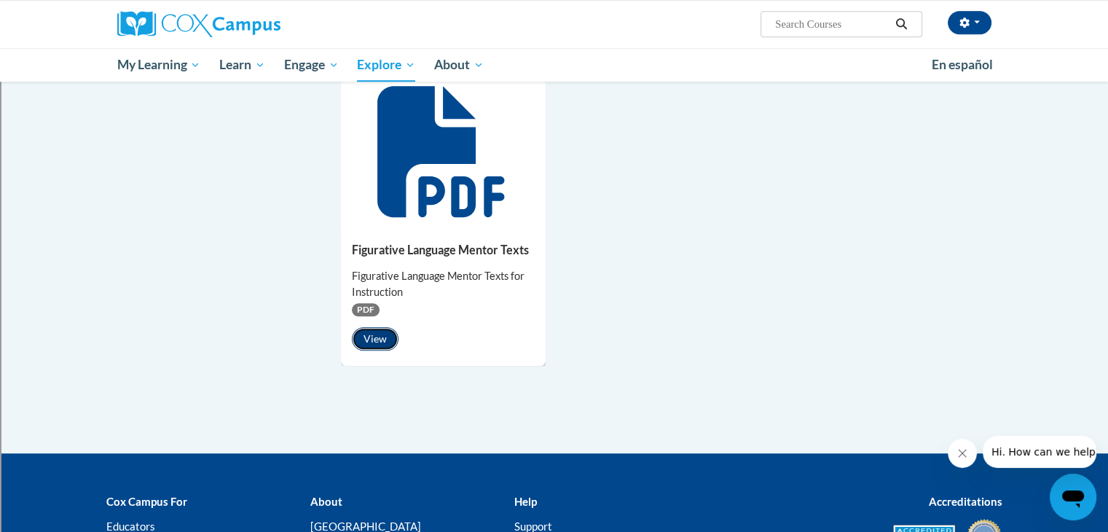
click at [374, 340] on button "View" at bounding box center [375, 338] width 47 height 23
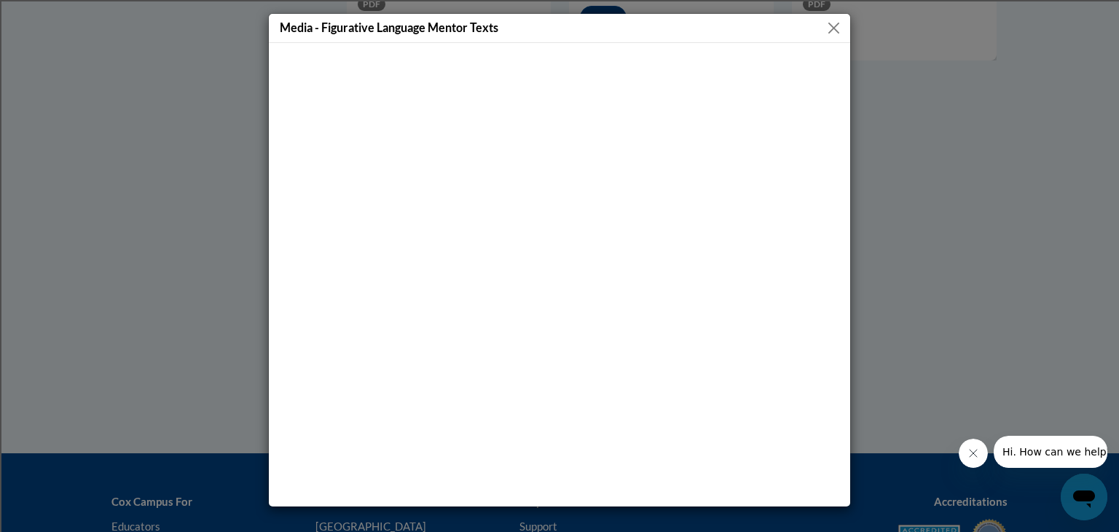
click at [840, 25] on button "Close" at bounding box center [834, 28] width 18 height 18
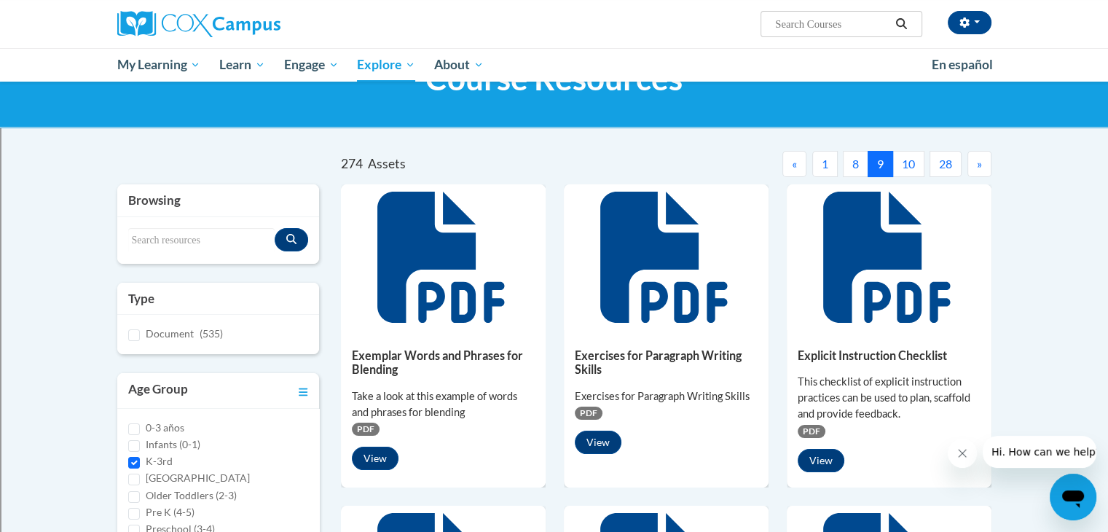
scroll to position [0, 0]
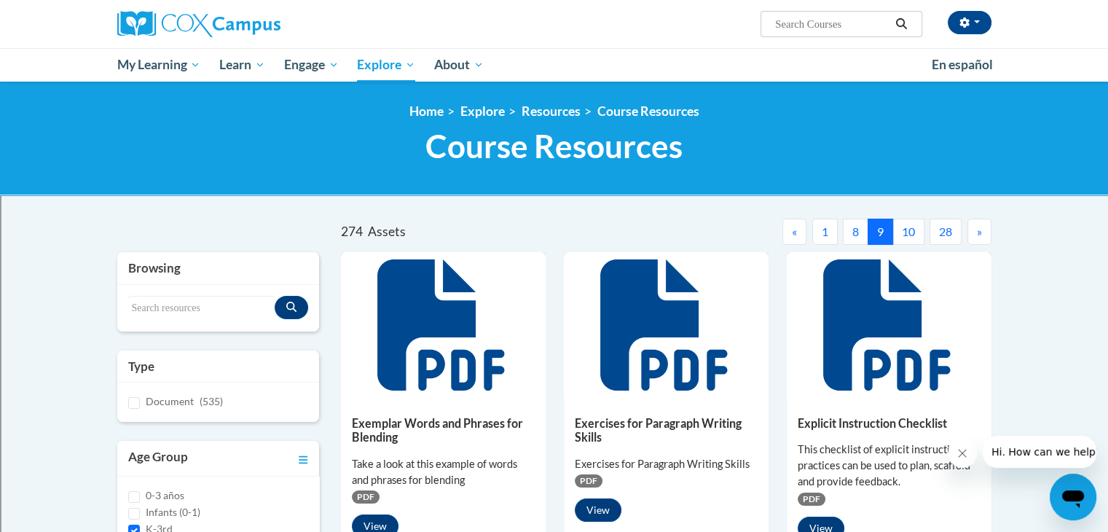
click at [913, 232] on button "10" at bounding box center [908, 232] width 32 height 26
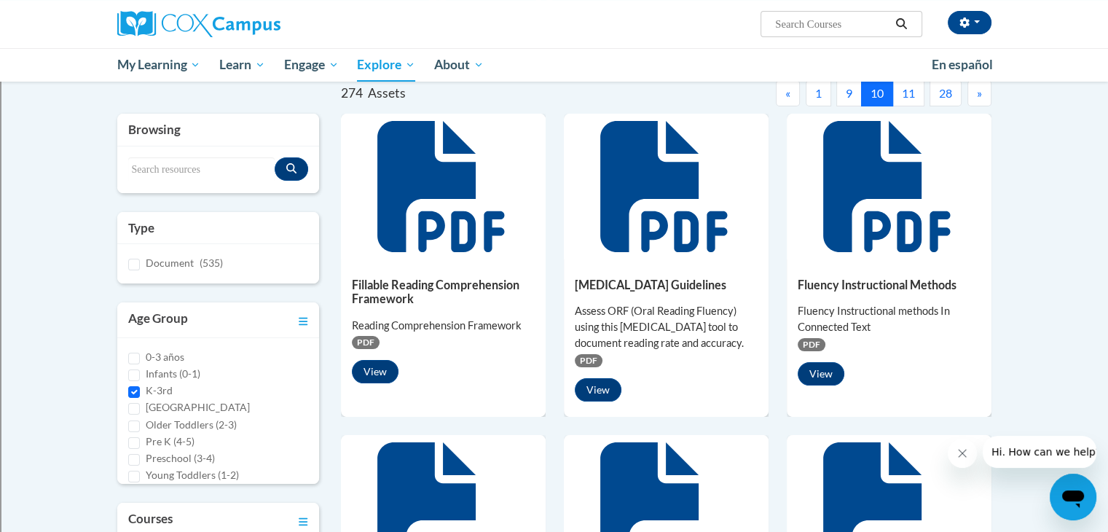
scroll to position [146, 0]
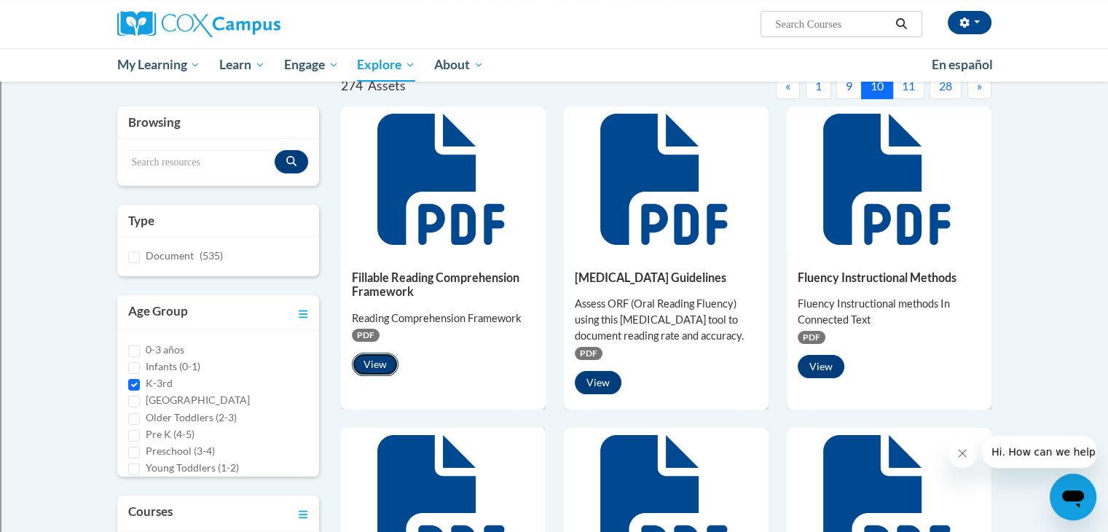
click at [369, 358] on button "View" at bounding box center [375, 364] width 47 height 23
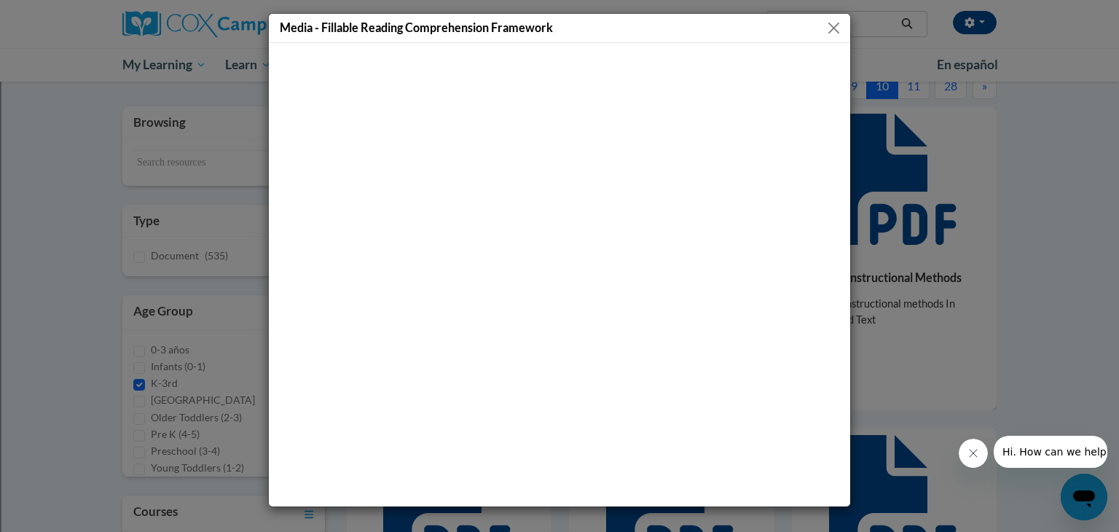
click at [831, 24] on button "Close" at bounding box center [834, 28] width 18 height 18
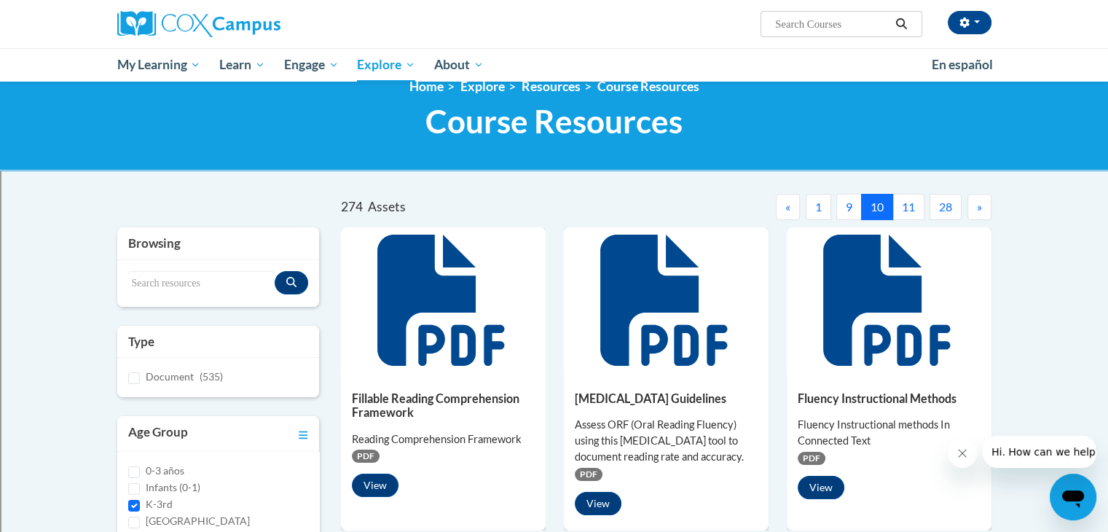
scroll to position [0, 0]
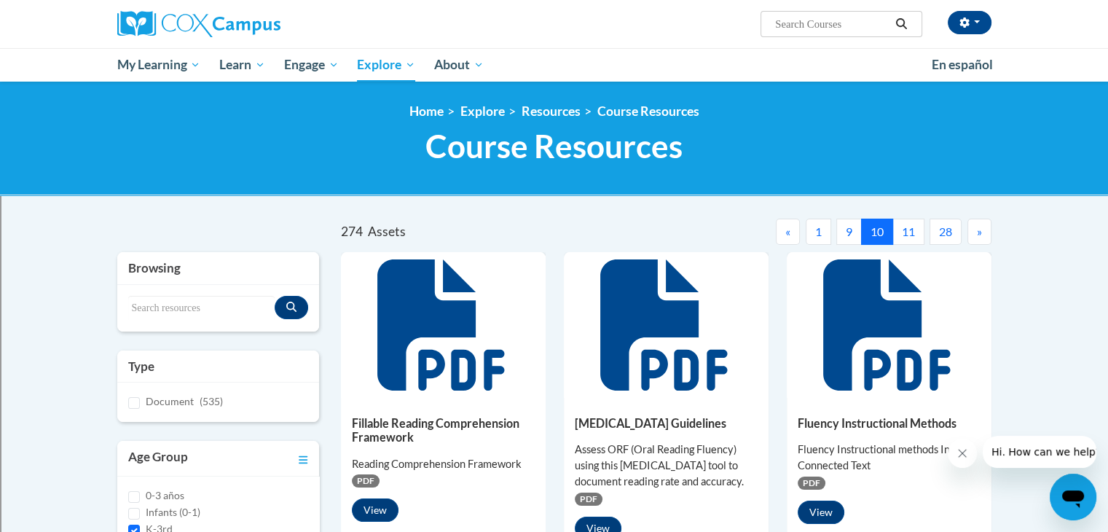
click at [900, 232] on button "11" at bounding box center [908, 232] width 32 height 26
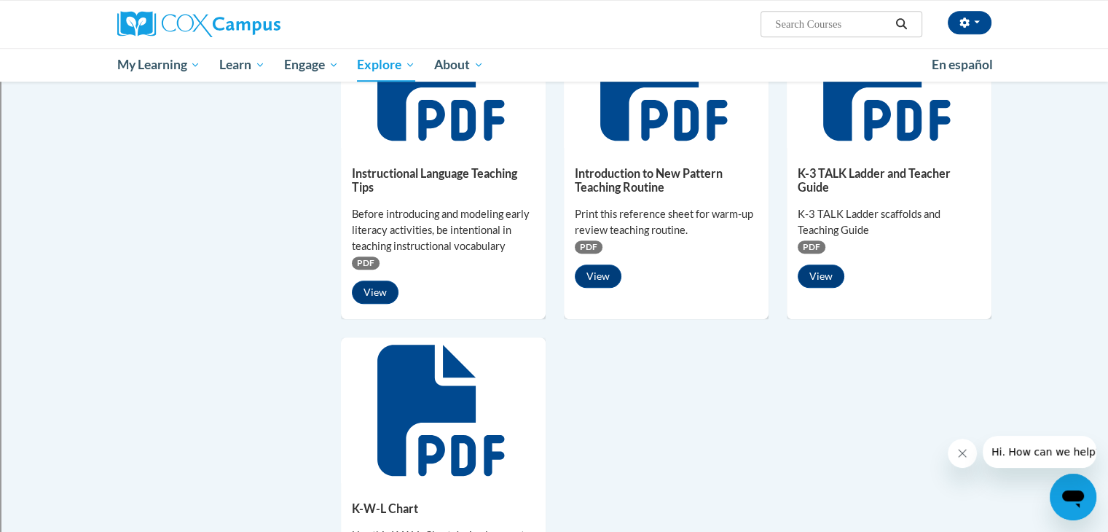
scroll to position [874, 0]
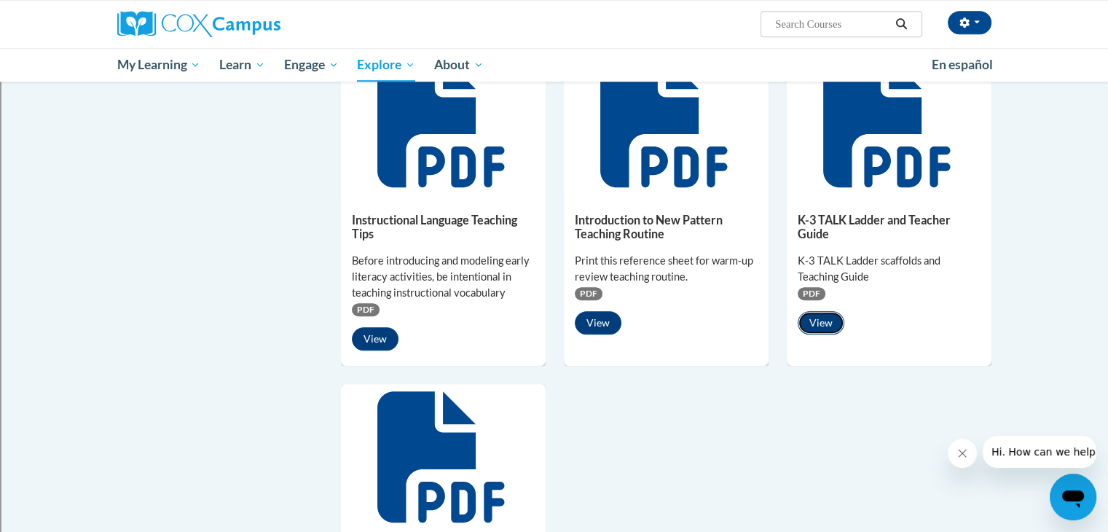
click at [815, 321] on button "View" at bounding box center [821, 322] width 47 height 23
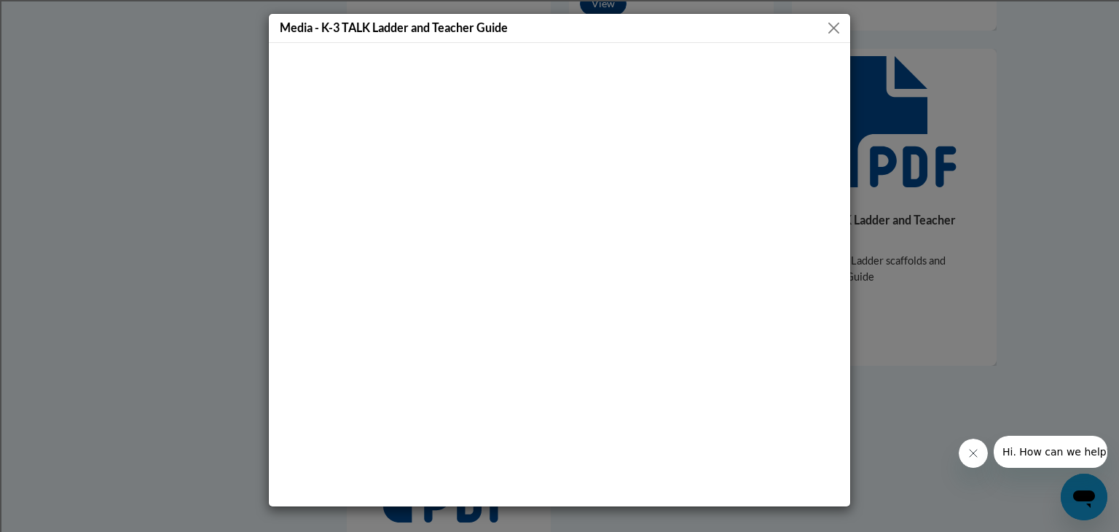
click at [838, 26] on button "Close" at bounding box center [834, 28] width 18 height 18
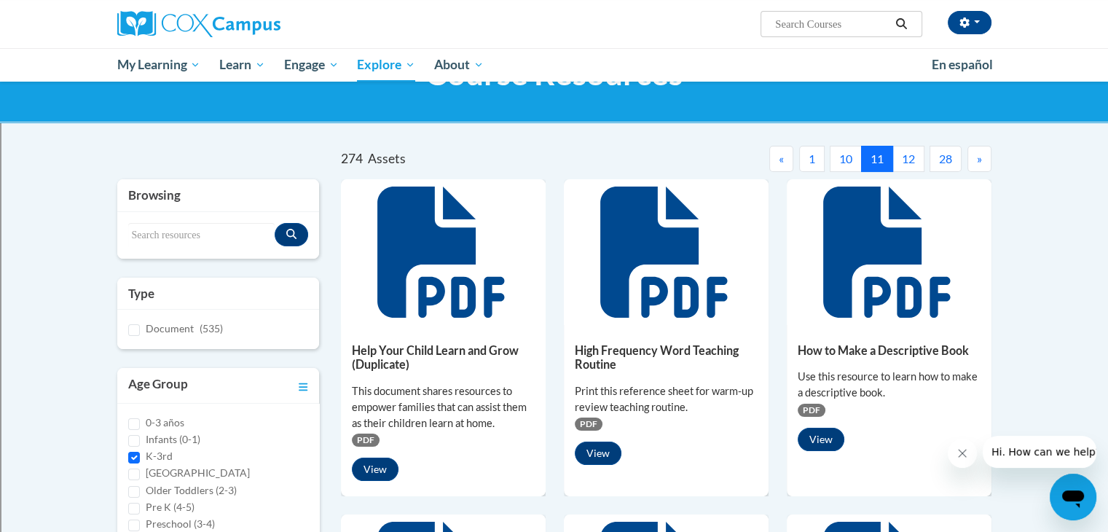
scroll to position [0, 0]
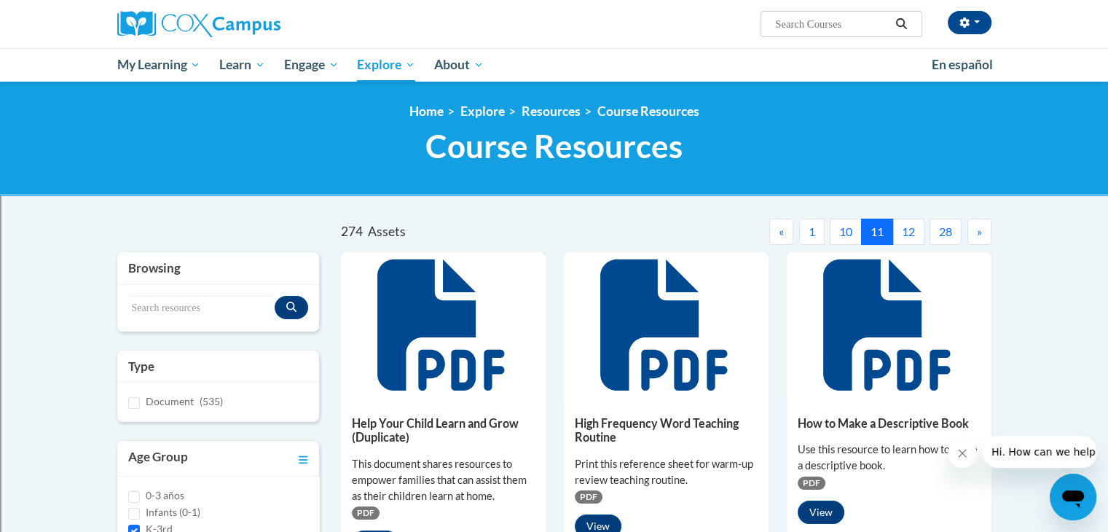
click at [904, 228] on button "12" at bounding box center [908, 232] width 32 height 26
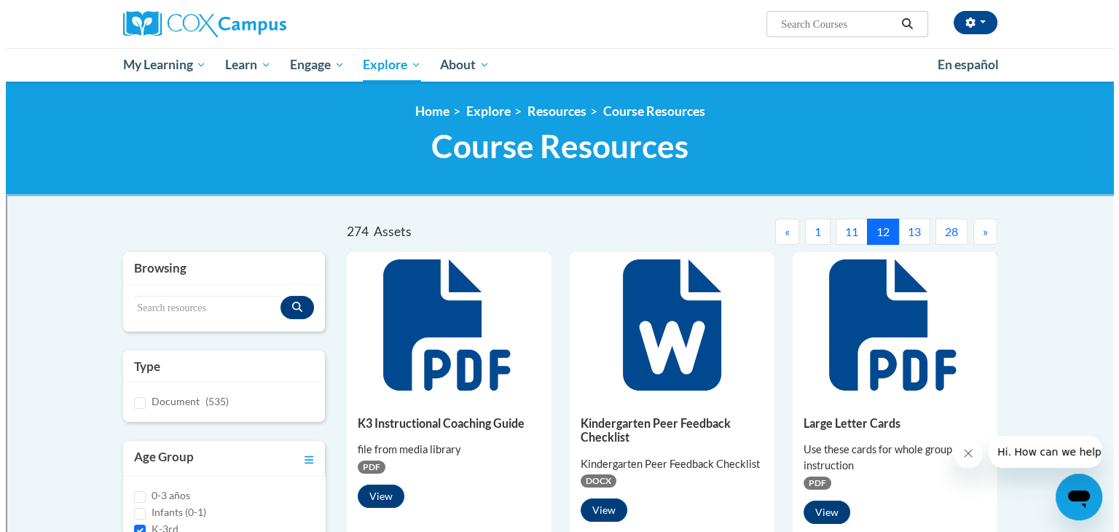
scroll to position [73, 0]
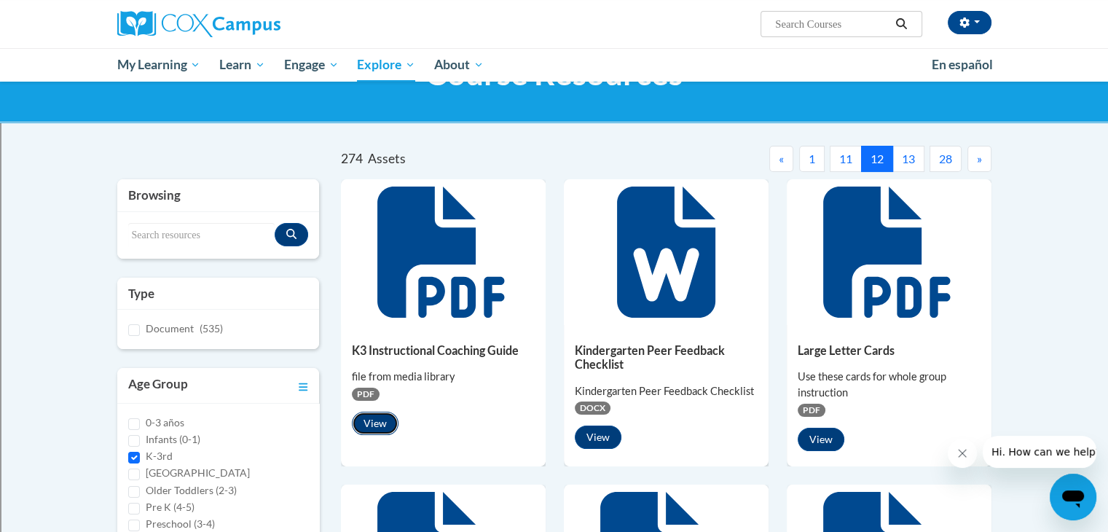
click at [369, 428] on button "View" at bounding box center [375, 423] width 47 height 23
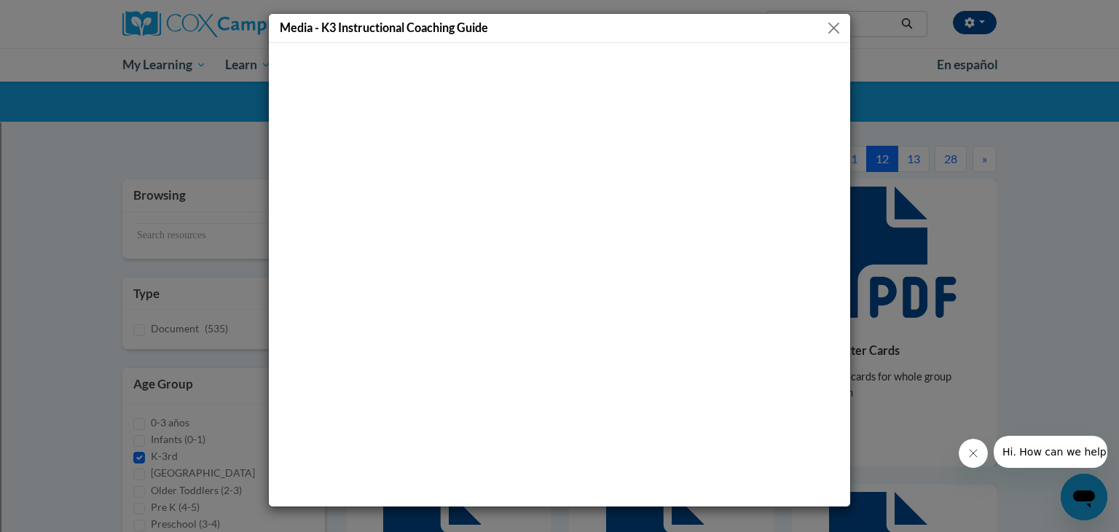
click at [833, 26] on button "Close" at bounding box center [834, 28] width 18 height 18
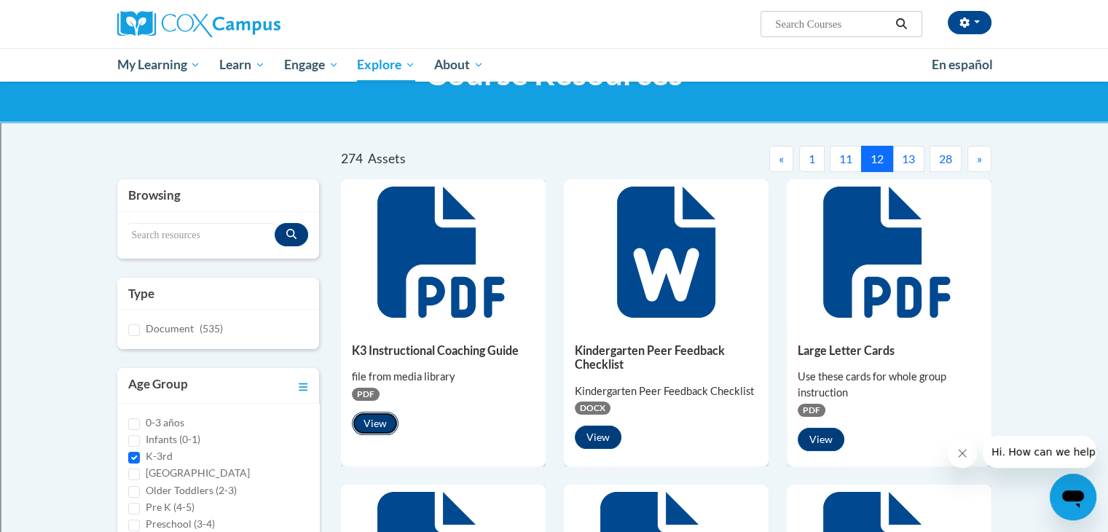
click at [377, 417] on button "View" at bounding box center [375, 423] width 47 height 23
